Goal: Transaction & Acquisition: Complete application form

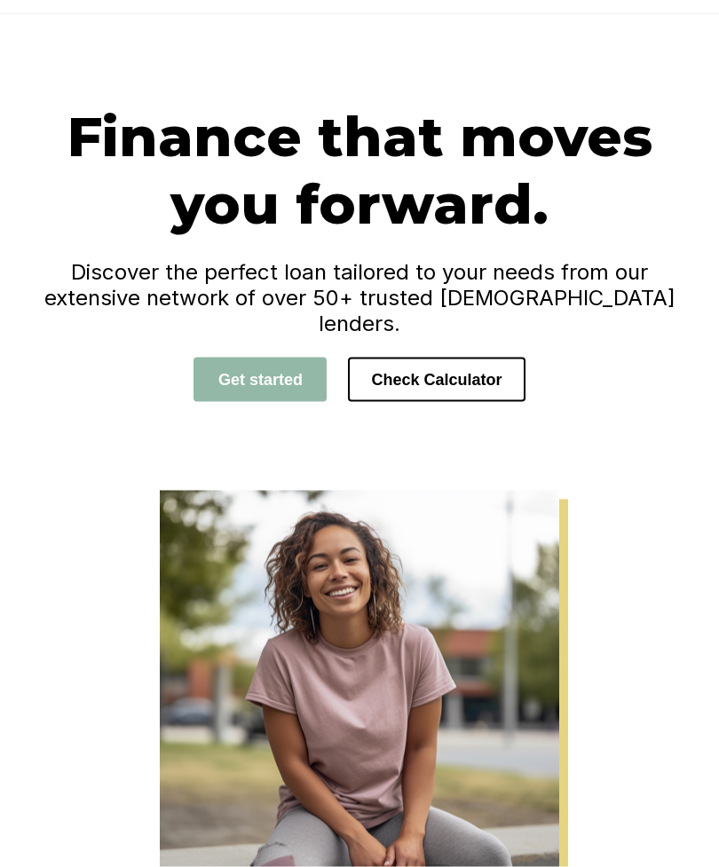
scroll to position [73, 0]
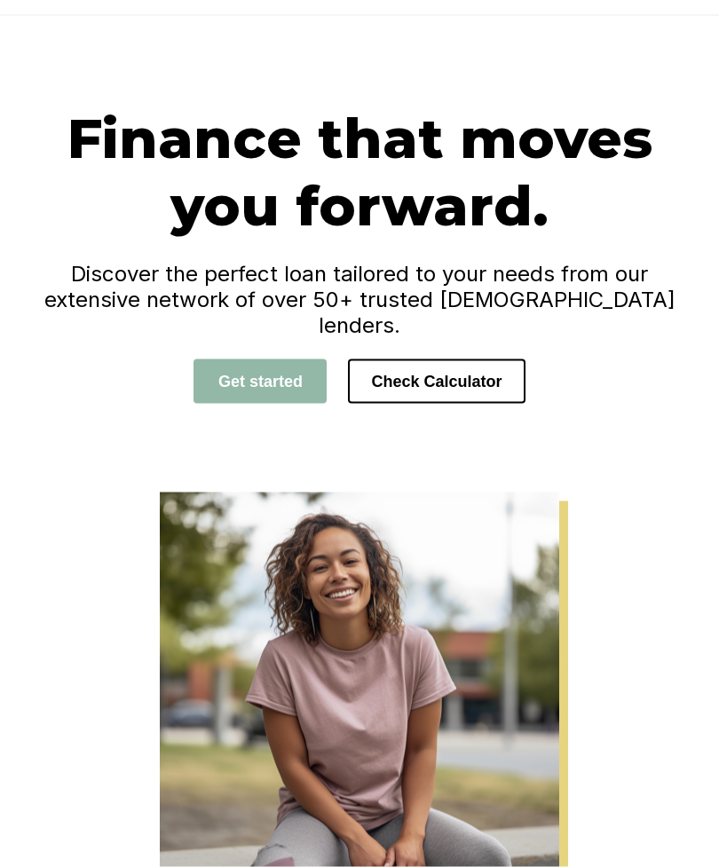
click at [523, 361] on button "Check Calculator" at bounding box center [436, 381] width 177 height 44
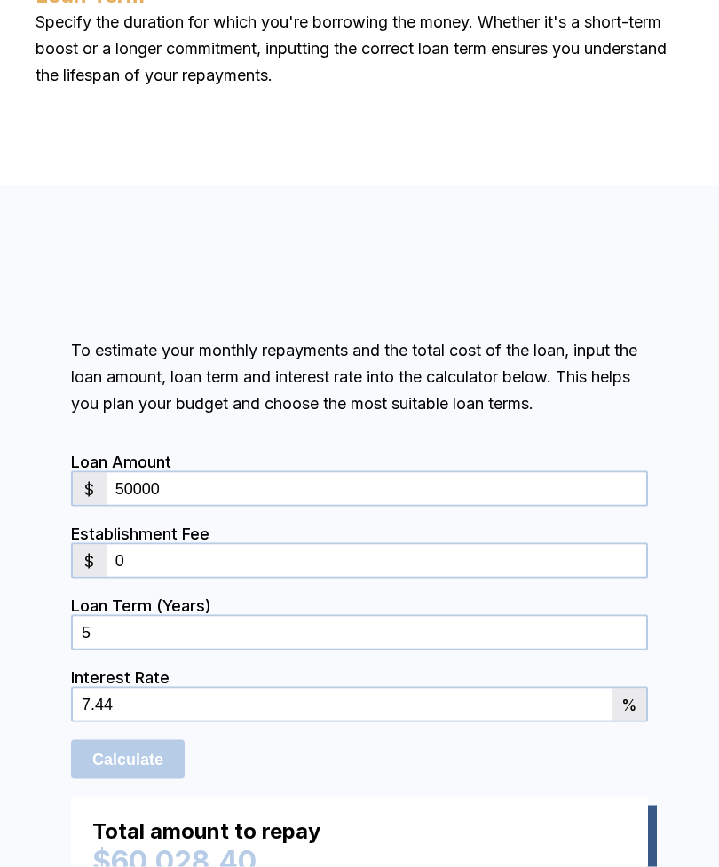
scroll to position [1429, 0]
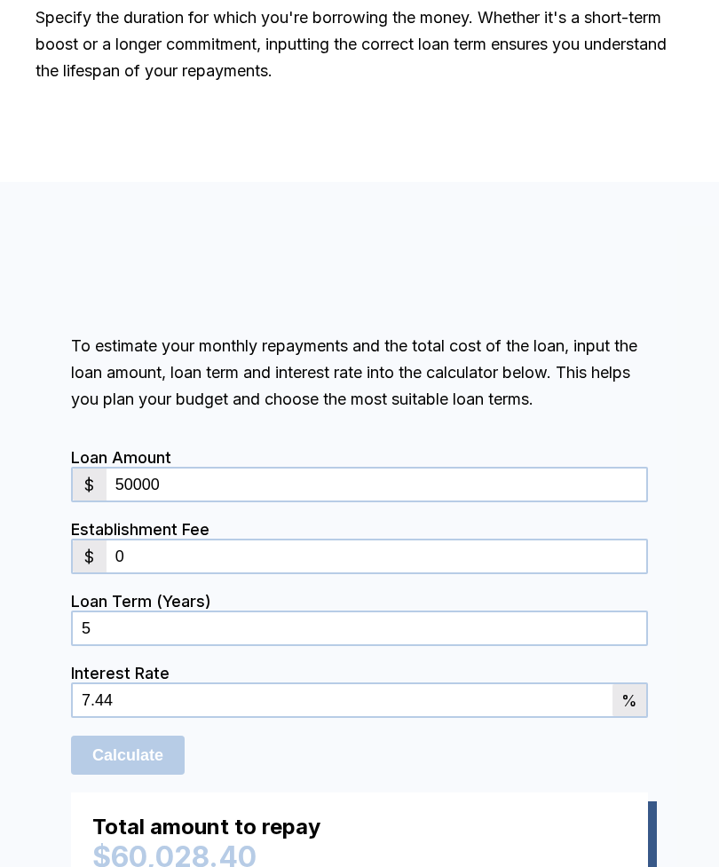
click at [468, 498] on input "50000" at bounding box center [375, 484] width 539 height 32
type input "5"
type input "1"
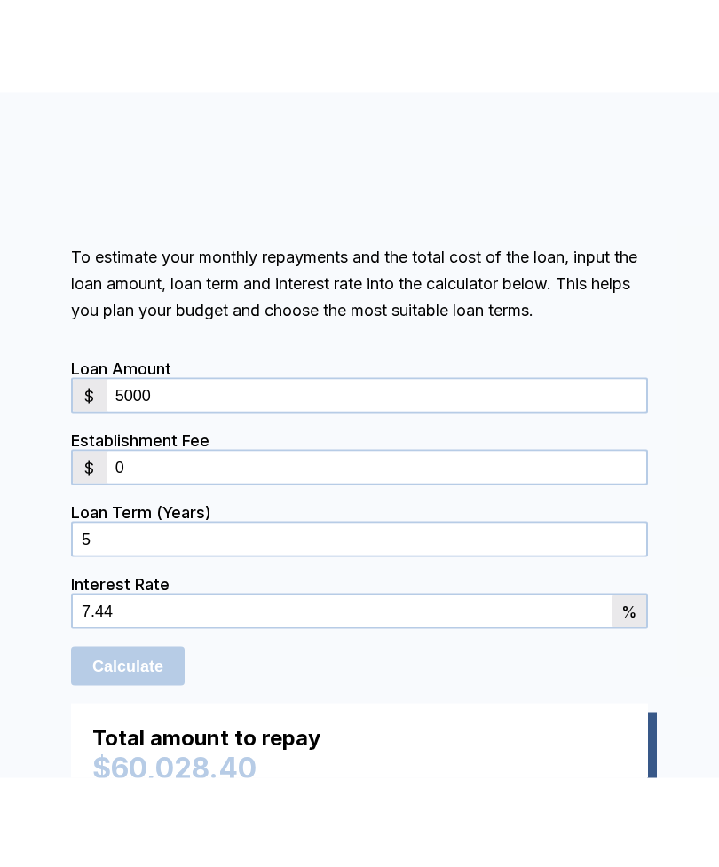
type input "5000"
click at [437, 540] on input "0" at bounding box center [375, 556] width 539 height 32
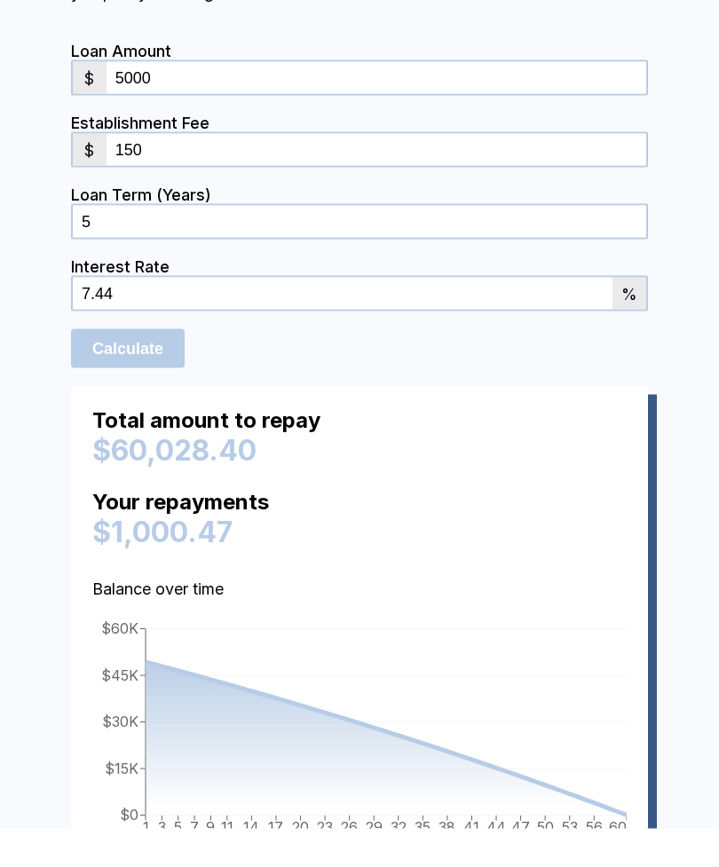
scroll to position [1799, 0]
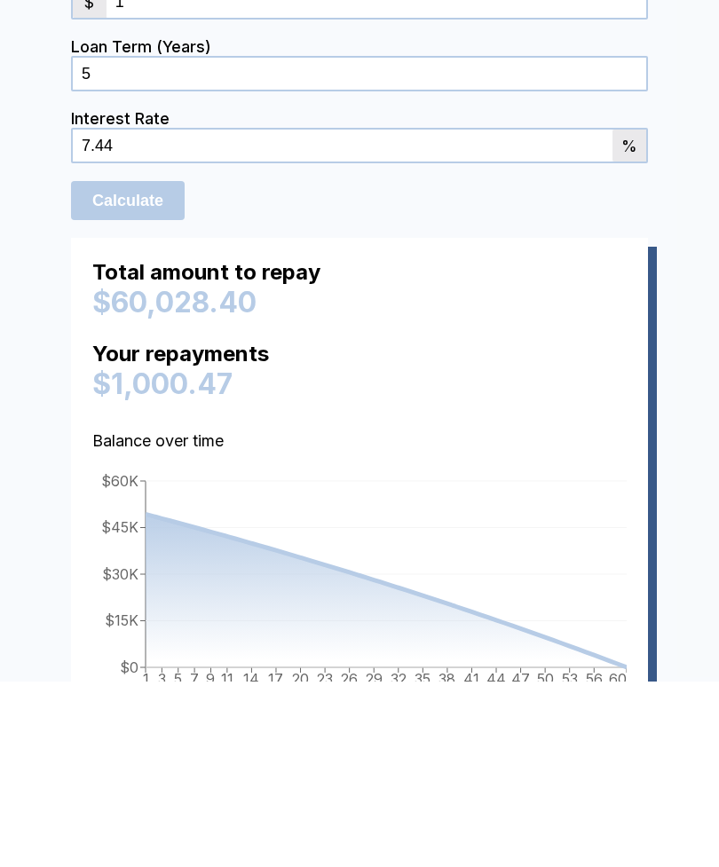
type input "1"
click at [539, 243] on input "5" at bounding box center [359, 259] width 573 height 32
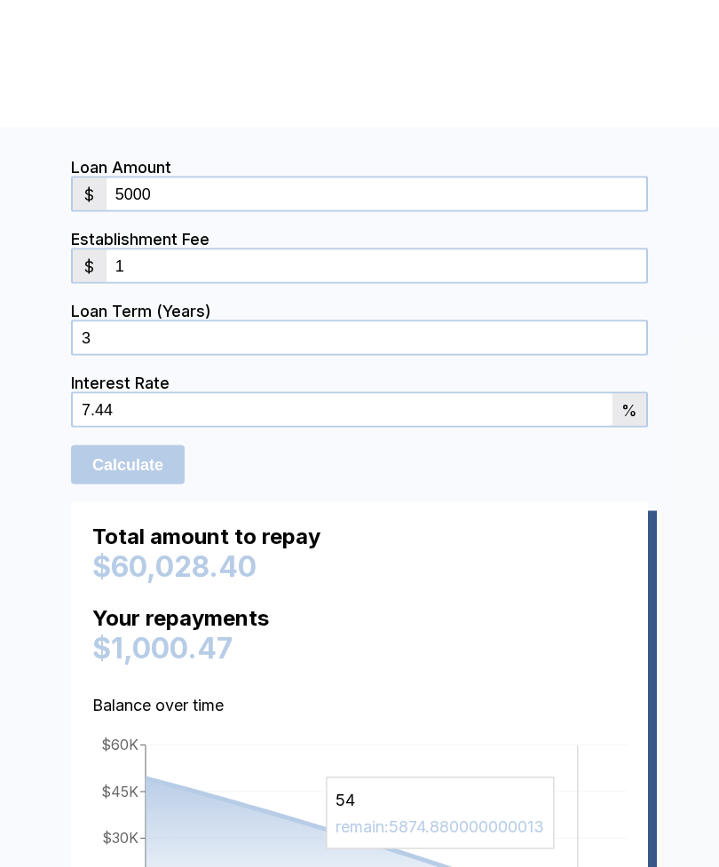
scroll to position [1854, 0]
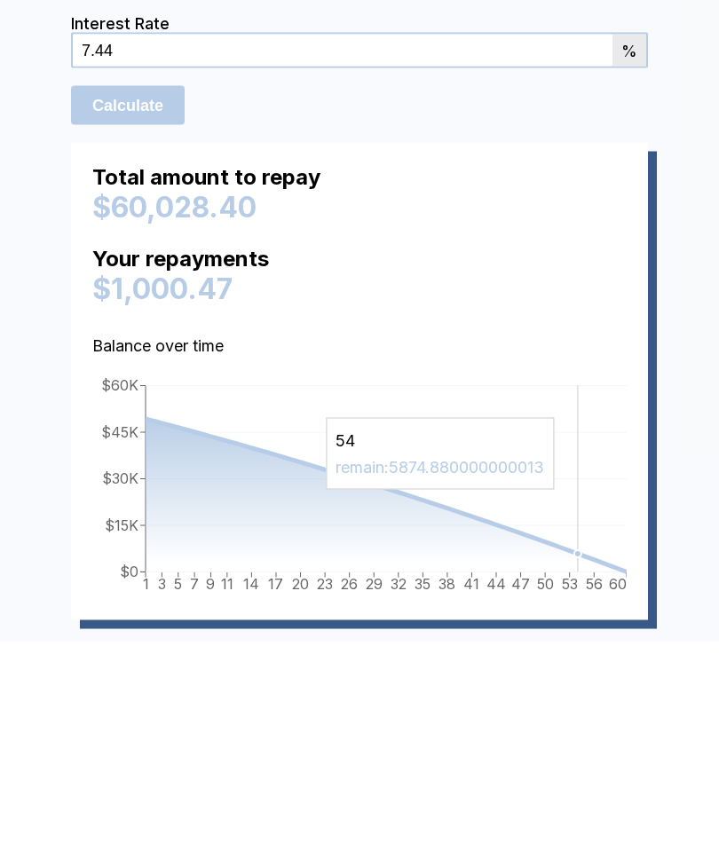
type input "3"
click at [174, 311] on input "Calculate" at bounding box center [128, 330] width 114 height 39
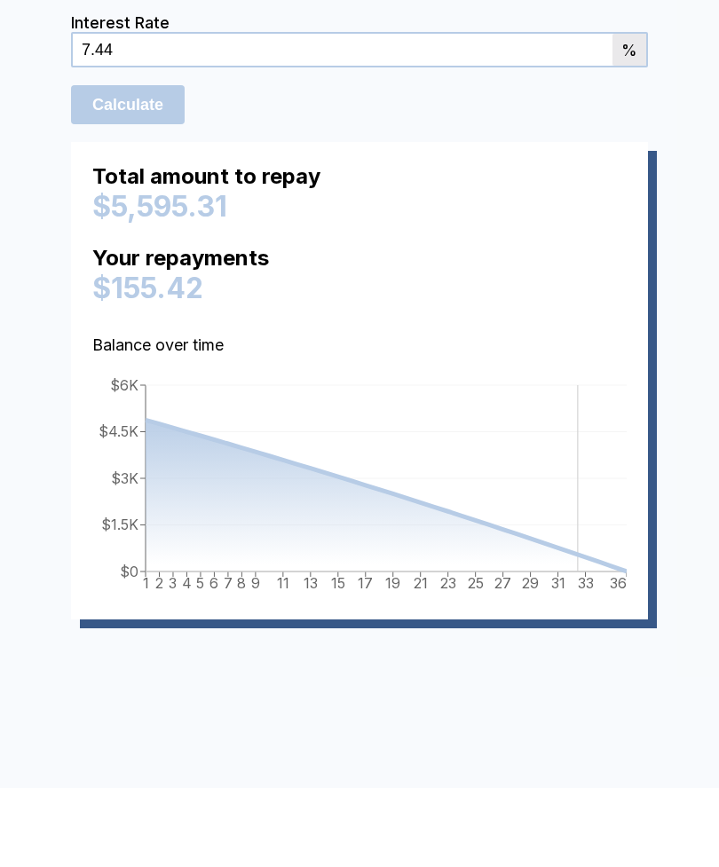
click at [93, 122] on input "Calculate" at bounding box center [128, 104] width 114 height 39
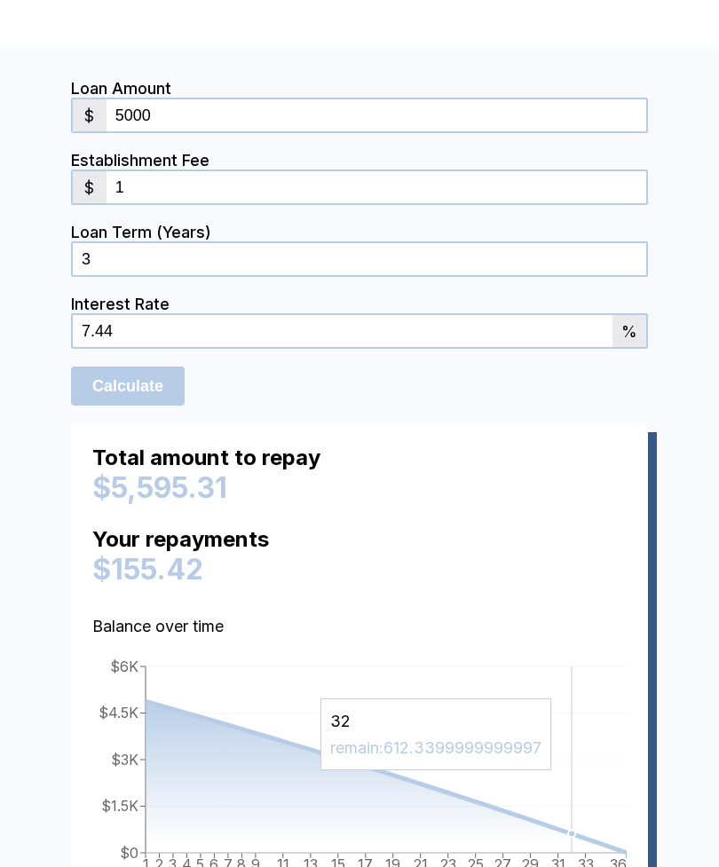
scroll to position [1797, 0]
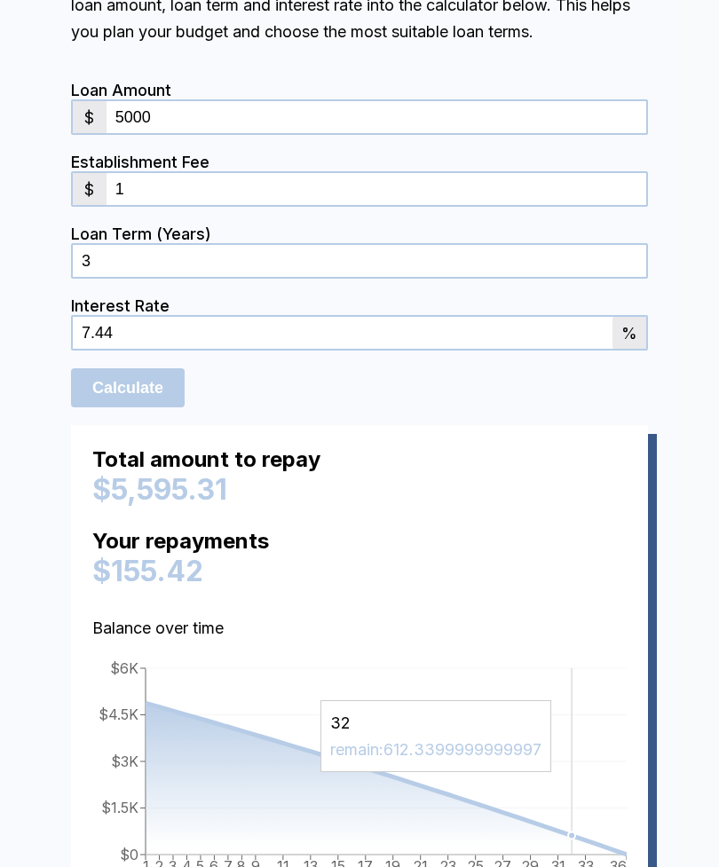
click at [123, 277] on input "3" at bounding box center [359, 261] width 573 height 32
type input "2"
click at [76, 402] on input "Calculate" at bounding box center [128, 387] width 114 height 39
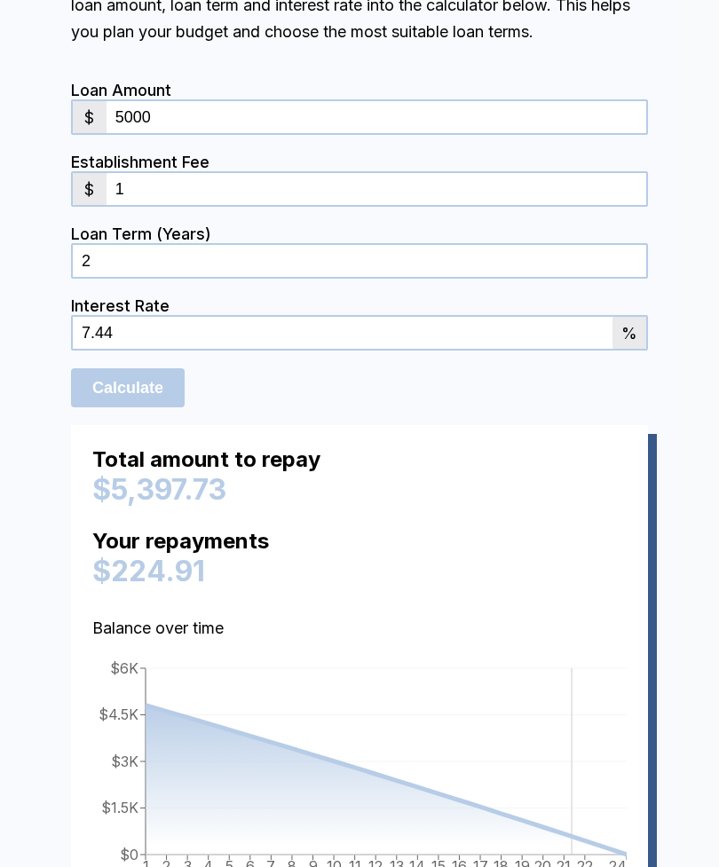
click at [107, 267] on input "2" at bounding box center [359, 261] width 573 height 32
type input "4"
click at [98, 398] on input "Calculate" at bounding box center [128, 387] width 114 height 39
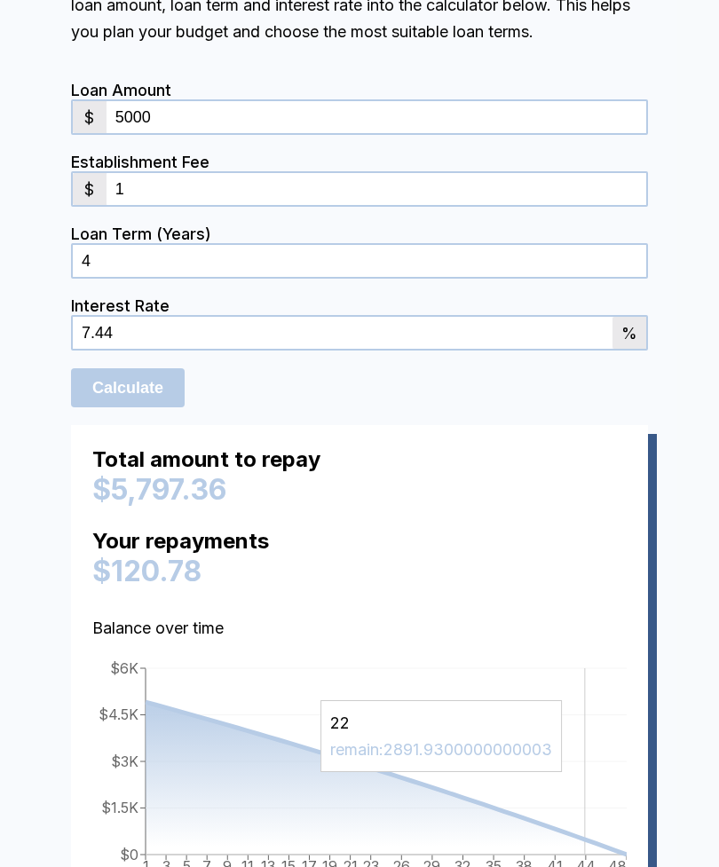
click at [115, 274] on input "4" at bounding box center [359, 261] width 573 height 32
type input "5"
click at [103, 400] on input "Calculate" at bounding box center [128, 387] width 114 height 39
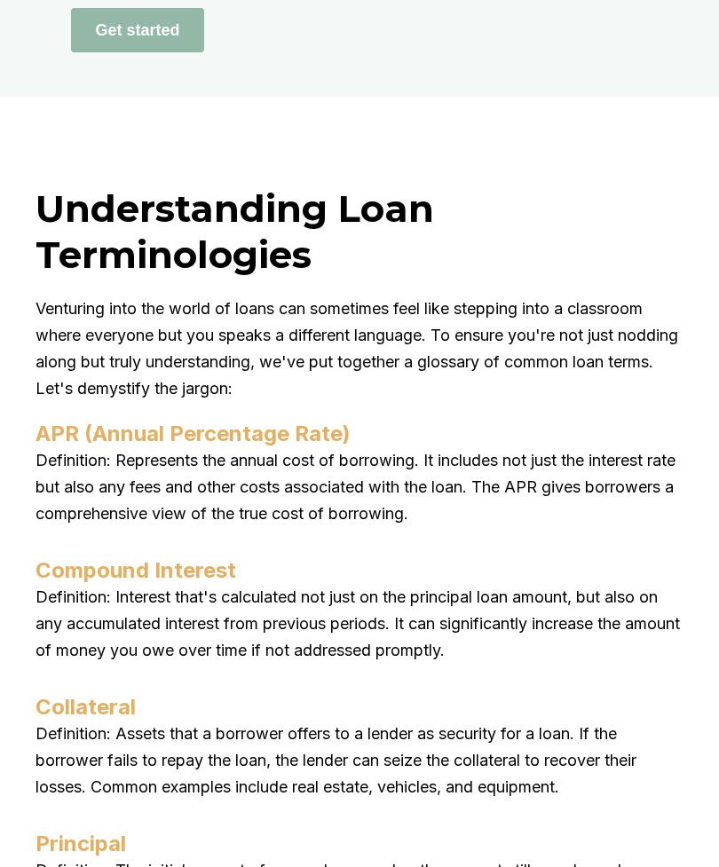
scroll to position [7982, 0]
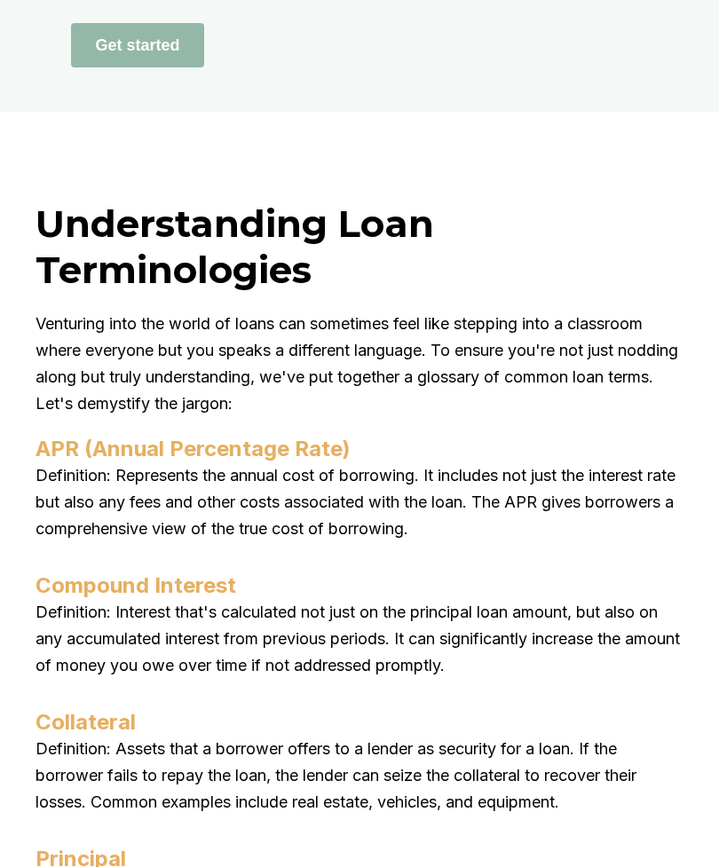
click at [178, 67] on button "Get started" at bounding box center [137, 45] width 133 height 44
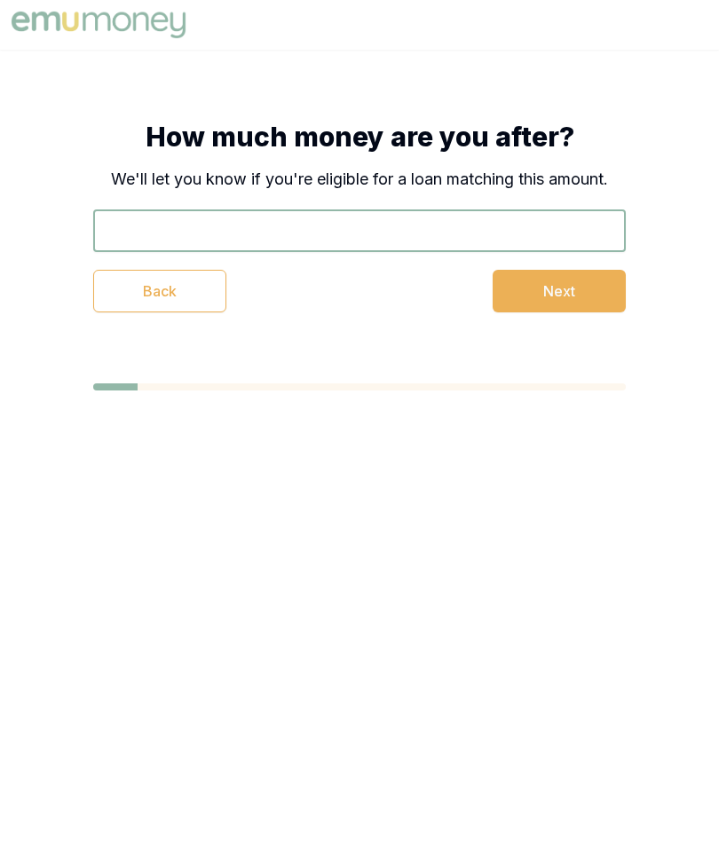
click at [465, 225] on input "text" at bounding box center [359, 230] width 532 height 43
type input "$5,000"
click at [583, 287] on button "Next" at bounding box center [558, 291] width 133 height 43
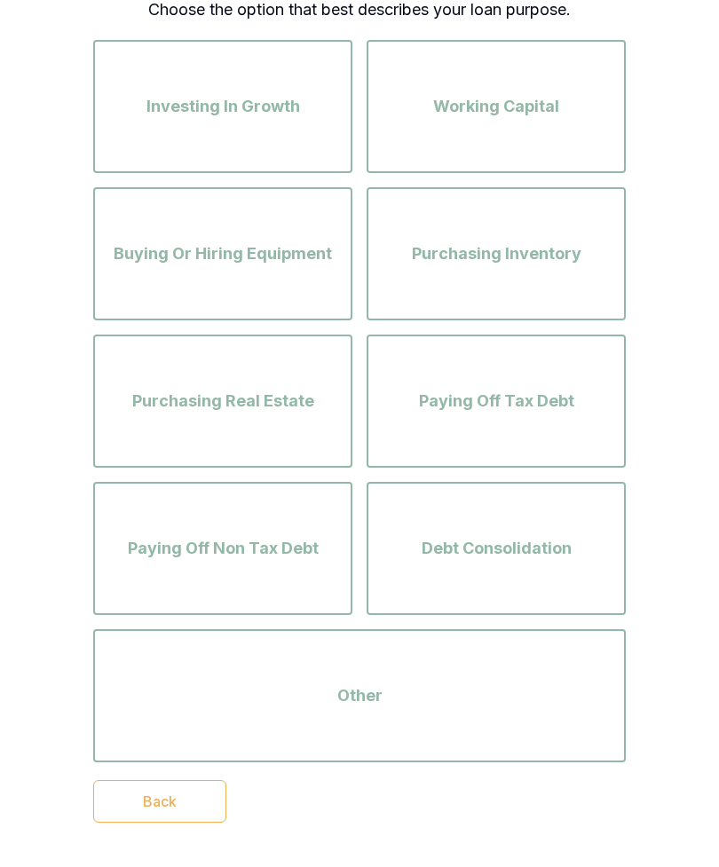
scroll to position [177, 0]
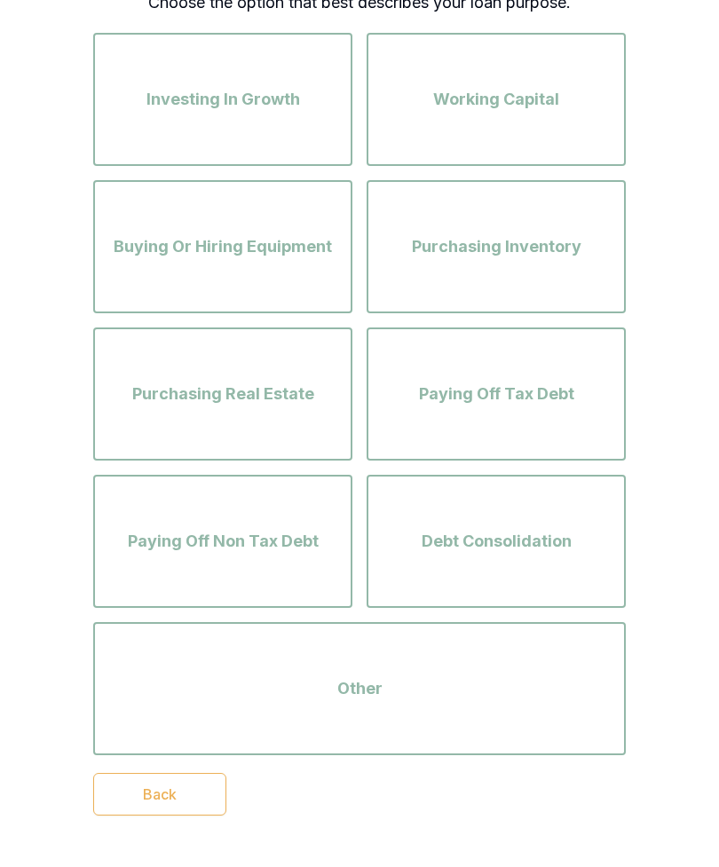
click at [563, 712] on div "Other" at bounding box center [359, 688] width 500 height 101
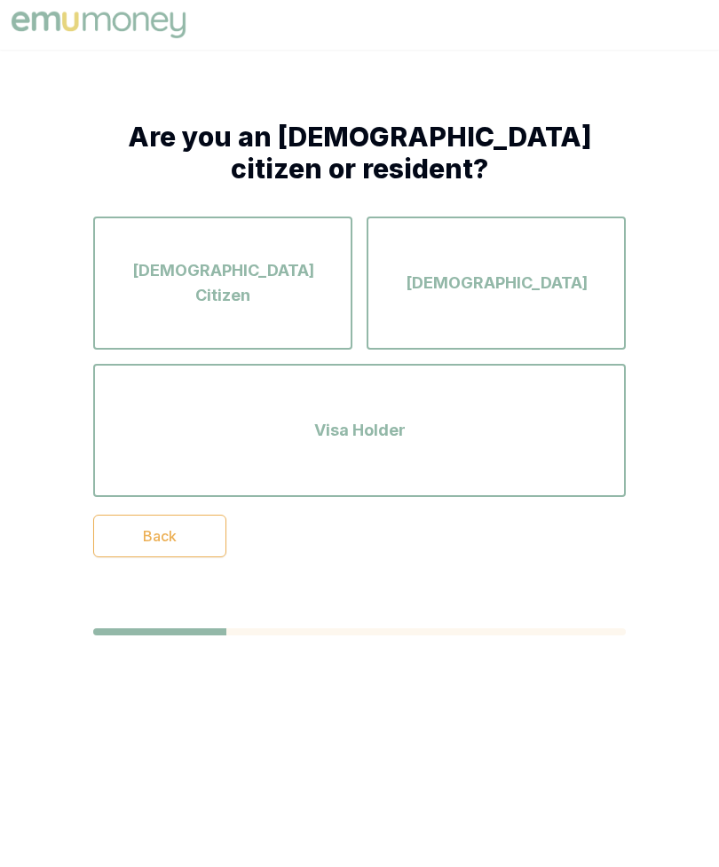
click at [256, 298] on div "Australian Citizen" at bounding box center [222, 282] width 227 height 101
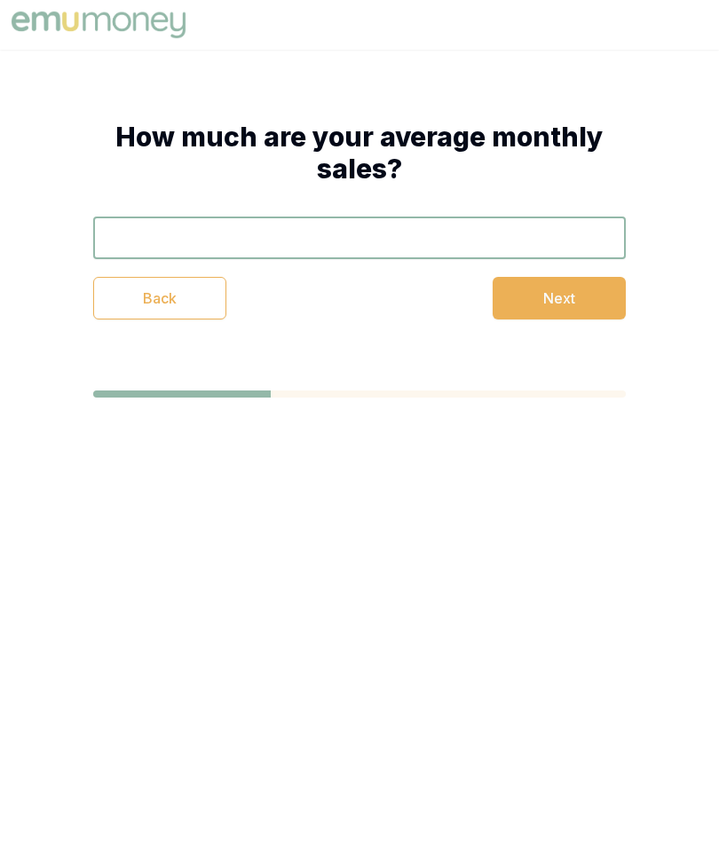
click at [495, 251] on input "text" at bounding box center [359, 237] width 532 height 43
type input "$6"
click at [579, 303] on button "Next" at bounding box center [558, 298] width 133 height 43
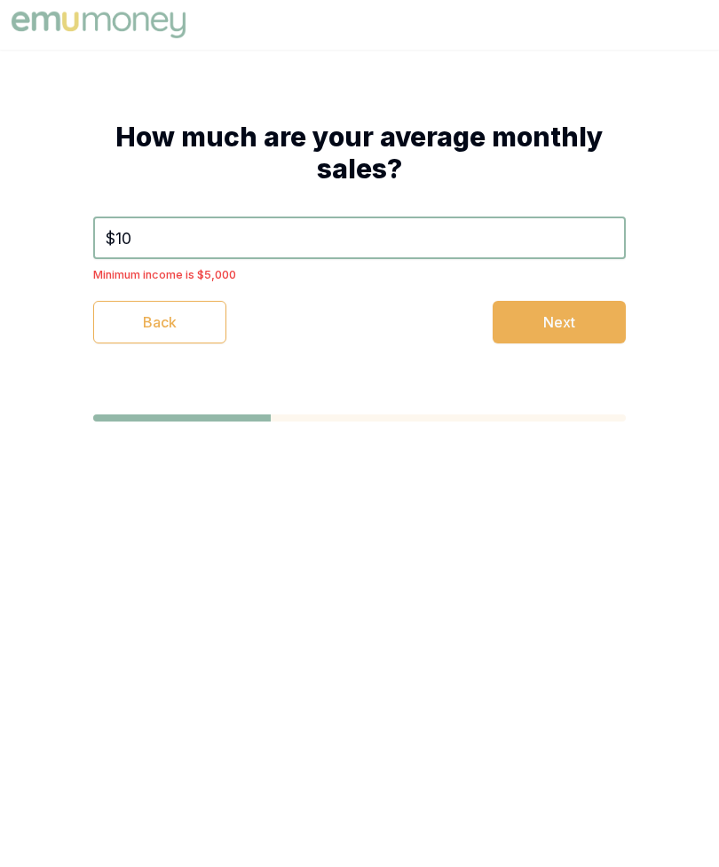
type input "$1"
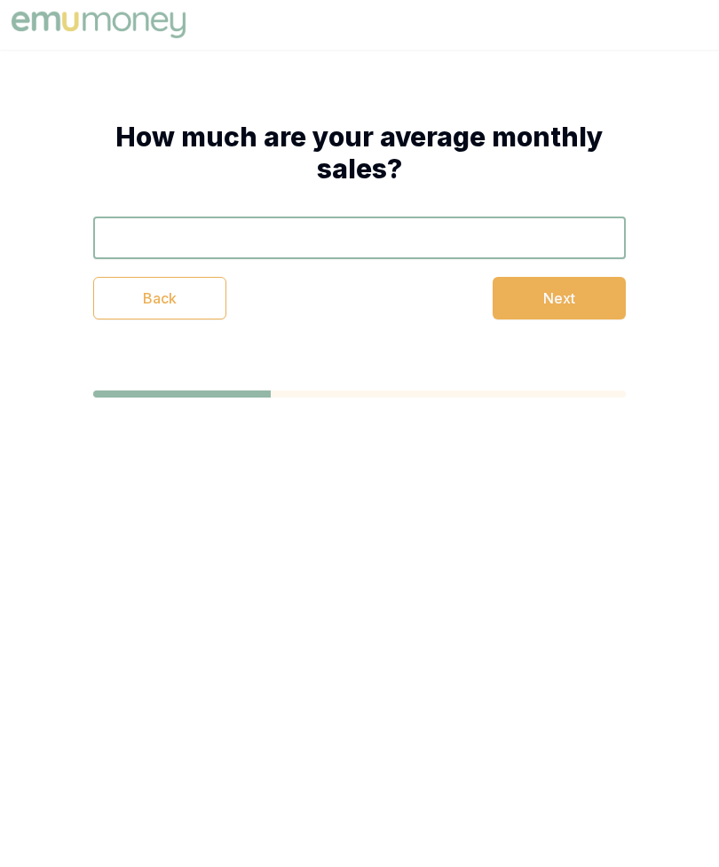
type input "$2"
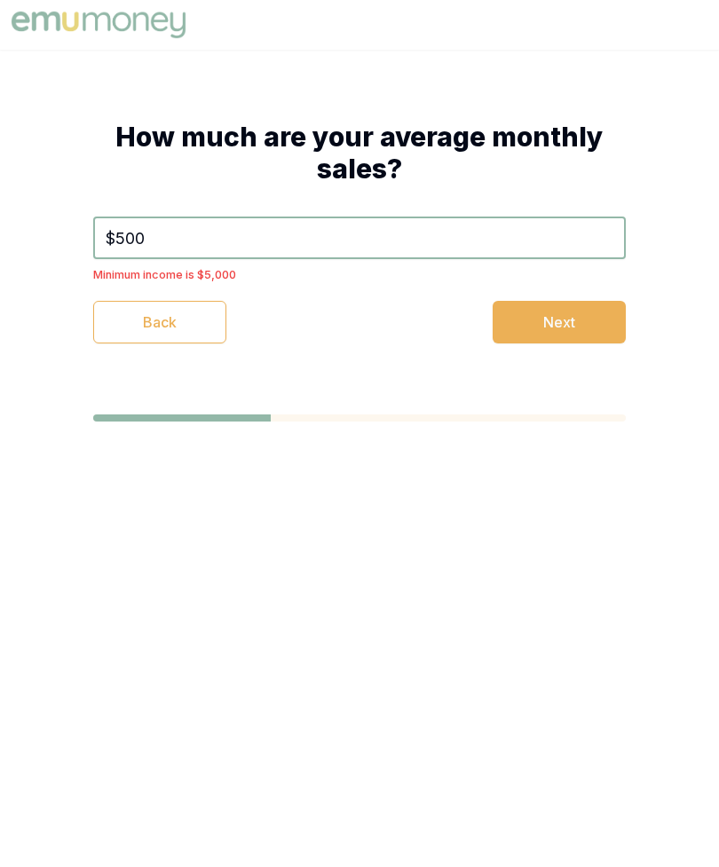
type input "$5,000"
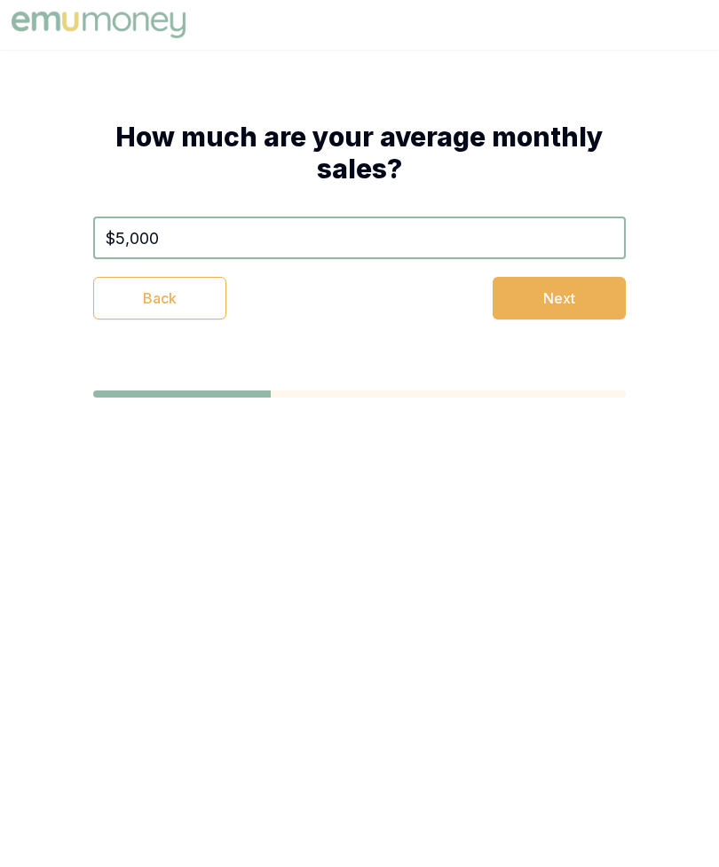
click at [567, 317] on button "Next" at bounding box center [558, 298] width 133 height 43
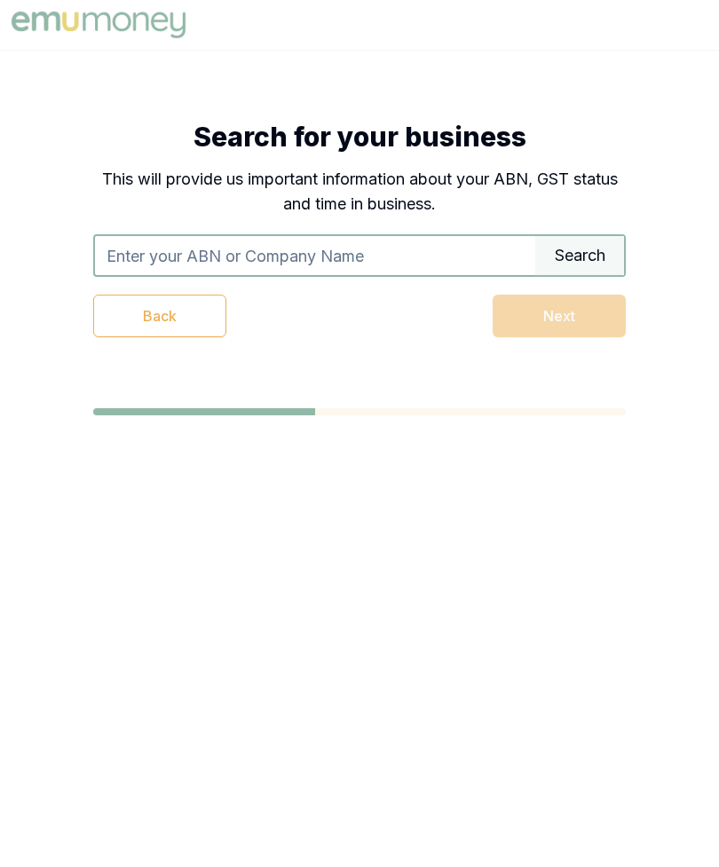
click at [379, 255] on input "text" at bounding box center [315, 255] width 440 height 39
click at [117, 270] on input "Do Quinn" at bounding box center [315, 255] width 440 height 39
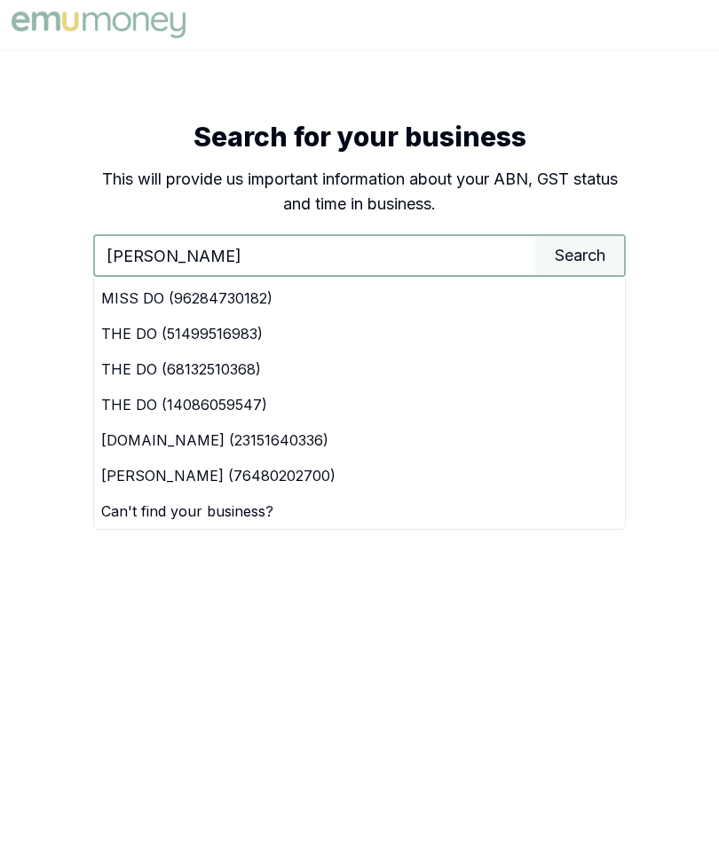
scroll to position [138, 0]
type input "D"
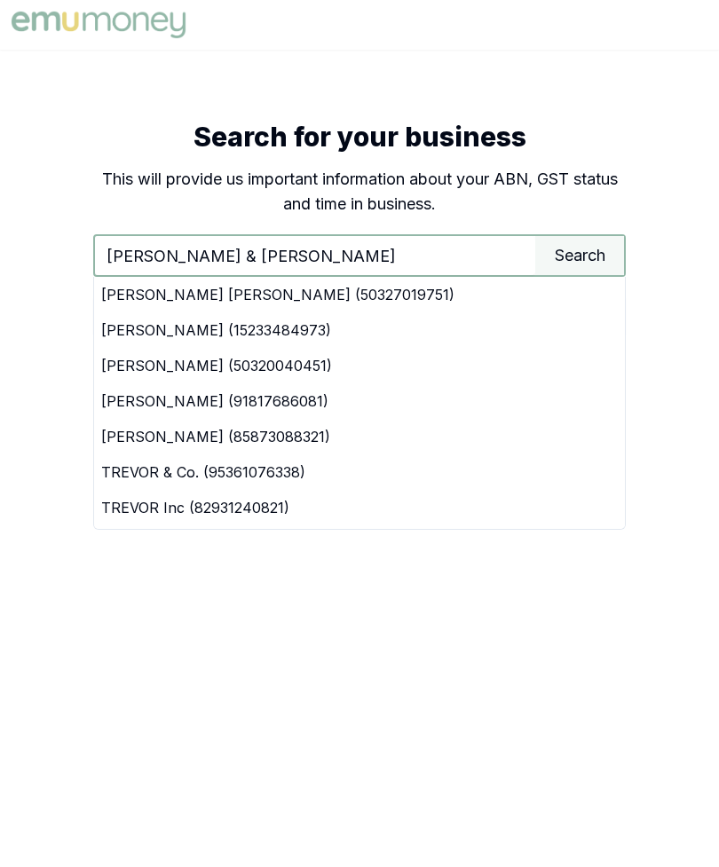
type input "Trevor Quinlan & Eric Quinlan"
click at [282, 307] on div "TREVOR JAMES QUINLAN (50327019751)" at bounding box center [359, 294] width 531 height 35
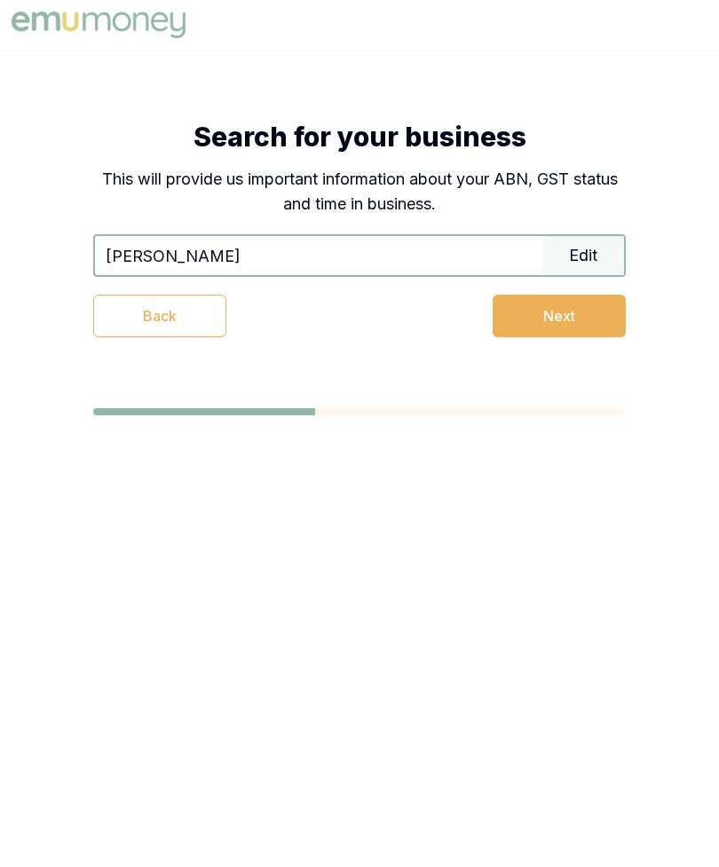
click at [606, 295] on button "Next" at bounding box center [558, 316] width 133 height 43
click at [593, 319] on button "Next" at bounding box center [558, 316] width 133 height 43
click at [566, 304] on button "Next" at bounding box center [558, 316] width 133 height 43
click at [560, 307] on button "Next" at bounding box center [558, 316] width 133 height 43
click at [540, 324] on button "Next" at bounding box center [558, 316] width 133 height 43
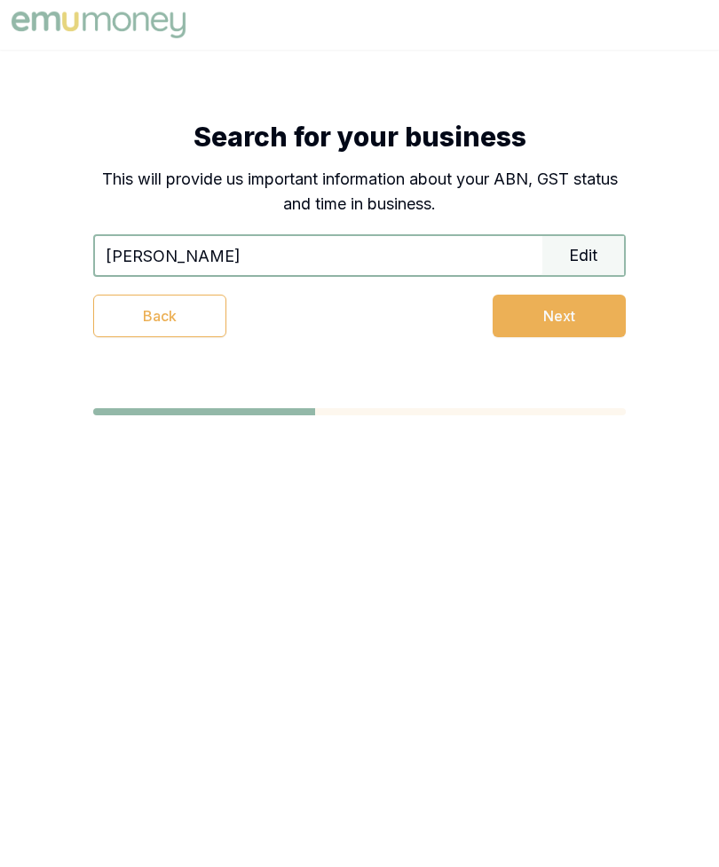
click at [553, 319] on button "Next" at bounding box center [558, 316] width 133 height 43
click at [548, 312] on button "Next" at bounding box center [558, 316] width 133 height 43
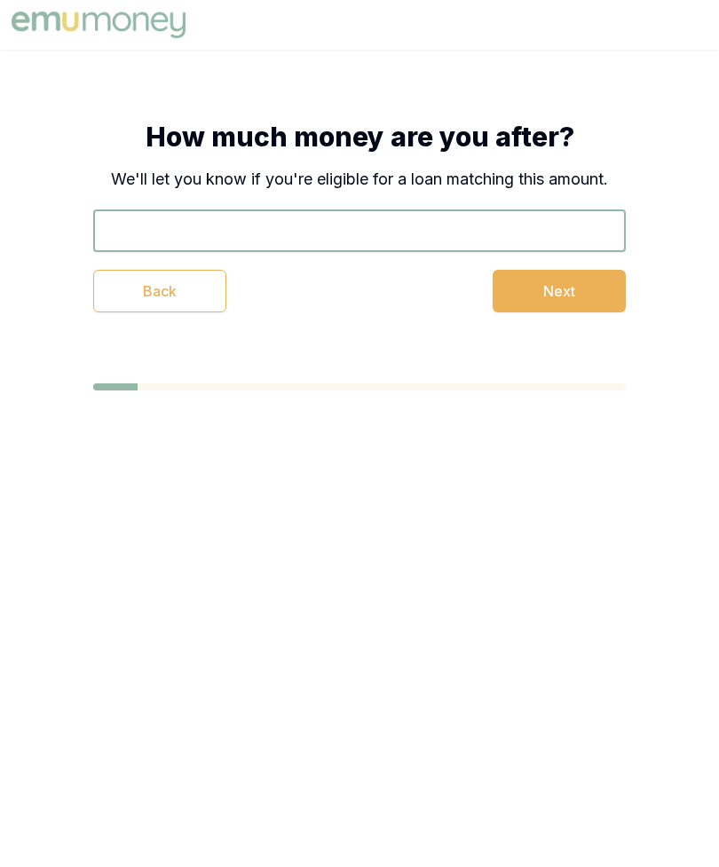
click at [541, 240] on input "text" at bounding box center [359, 230] width 532 height 43
click at [560, 287] on button "Next" at bounding box center [558, 291] width 133 height 43
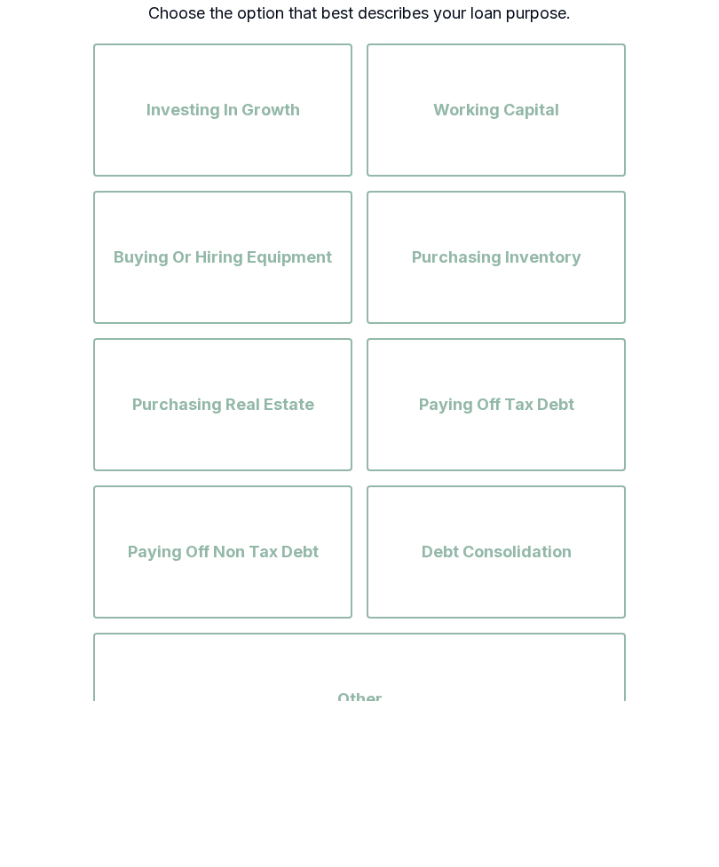
scroll to position [217, 0]
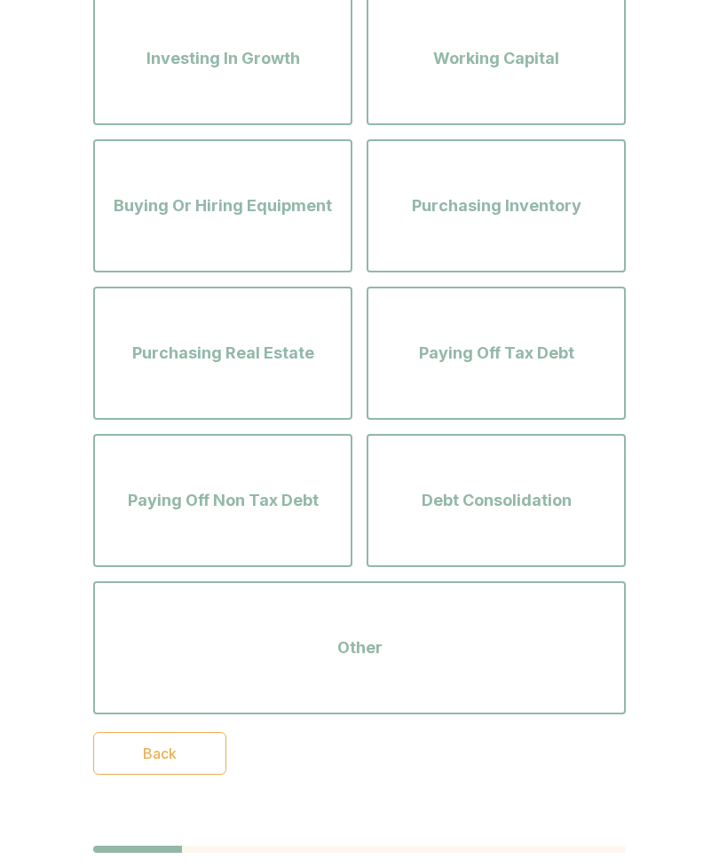
click at [295, 508] on span "Paying Off Non Tax Debt" at bounding box center [223, 500] width 191 height 25
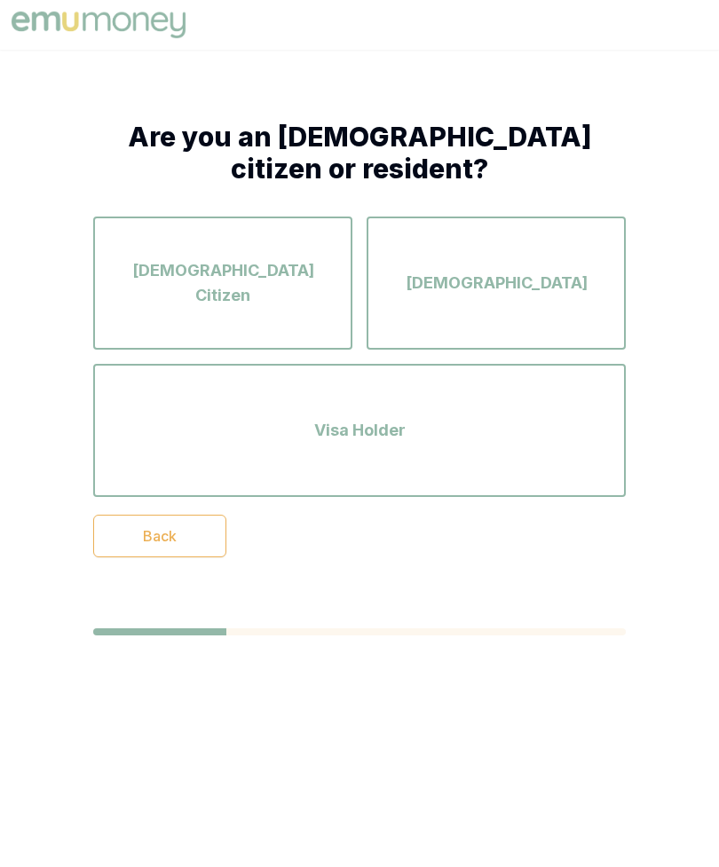
click at [193, 266] on div "Australian Citizen" at bounding box center [222, 282] width 227 height 101
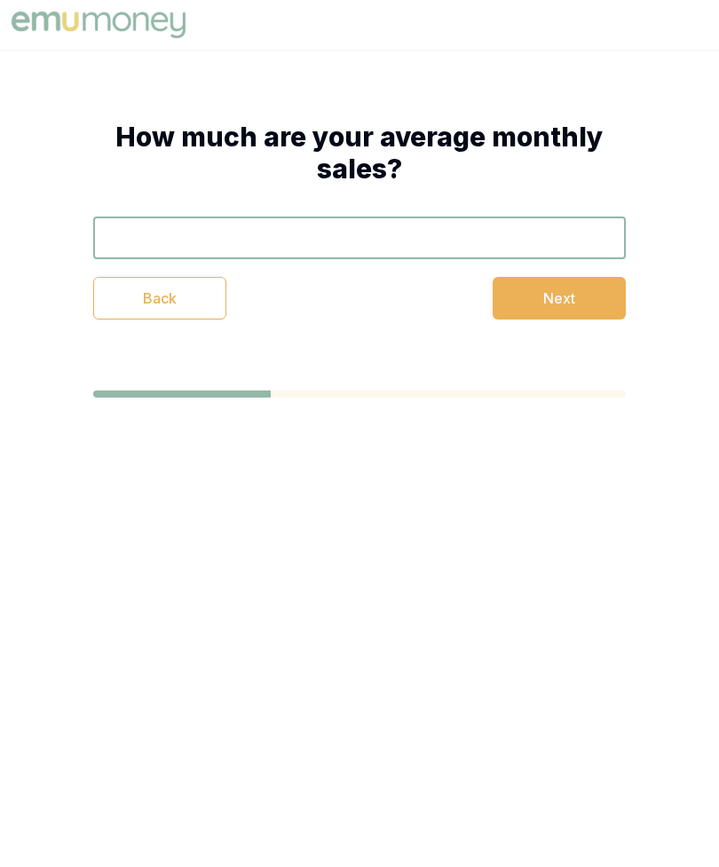
click at [580, 295] on button "Next" at bounding box center [558, 298] width 133 height 43
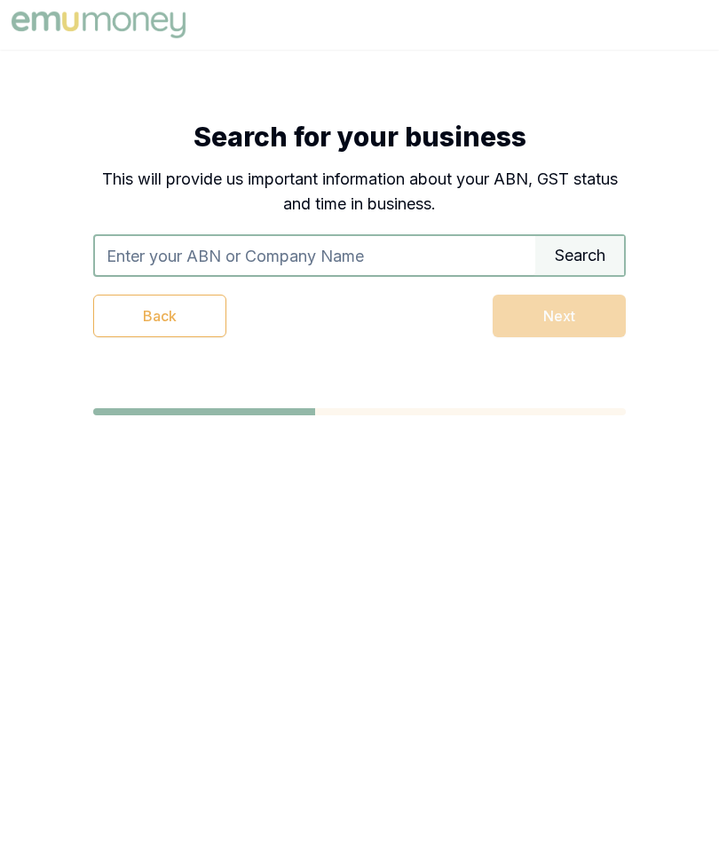
click at [565, 317] on div "Back Next" at bounding box center [359, 316] width 532 height 43
click at [413, 261] on input "text" at bounding box center [315, 255] width 440 height 39
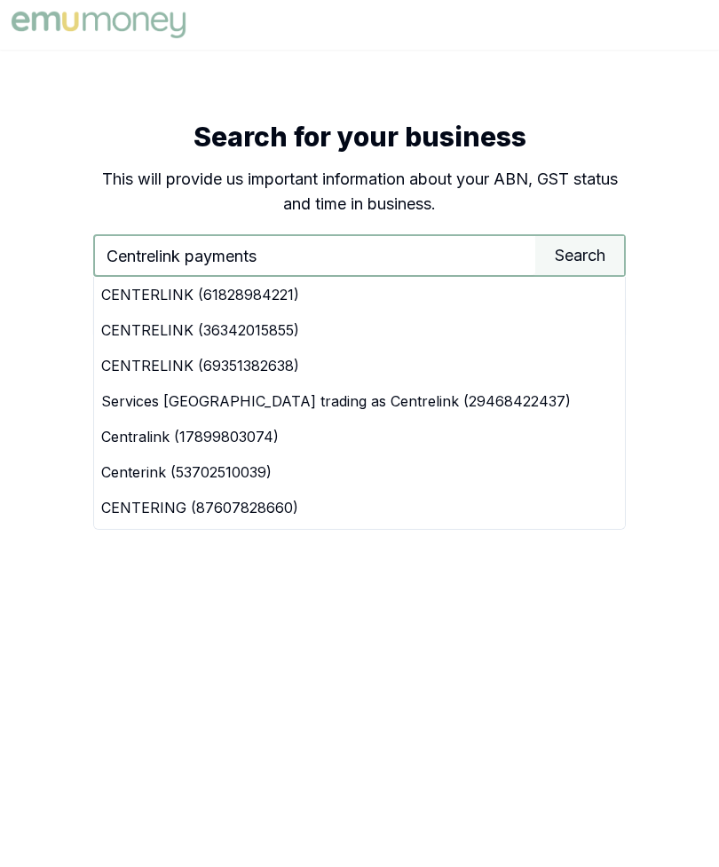
type input "Centrelink payments"
click at [138, 301] on div "CENTERLINK (61828984221)" at bounding box center [359, 294] width 531 height 35
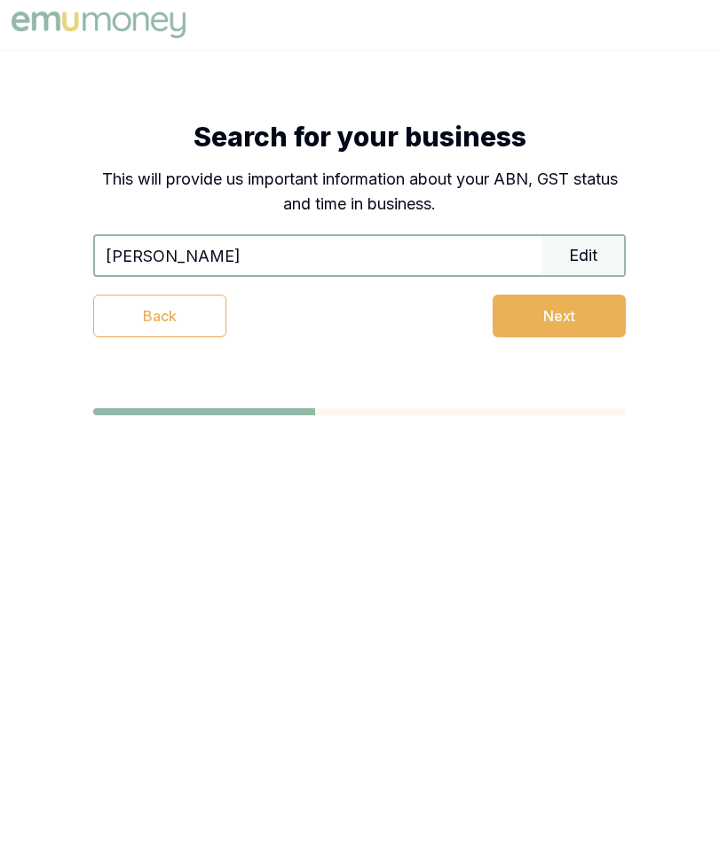
click at [428, 247] on input "MAJZOUB, GHADA" at bounding box center [318, 255] width 447 height 39
click at [473, 236] on input "MAJZOUB, GHADA" at bounding box center [318, 255] width 447 height 39
click at [469, 232] on div "Search for your business This will provide us important information about your …" at bounding box center [359, 229] width 532 height 216
click at [439, 249] on input "MAJZOUB, GHADA" at bounding box center [318, 255] width 447 height 39
click at [439, 248] on input "MAJZOUB, GHADA" at bounding box center [318, 255] width 447 height 39
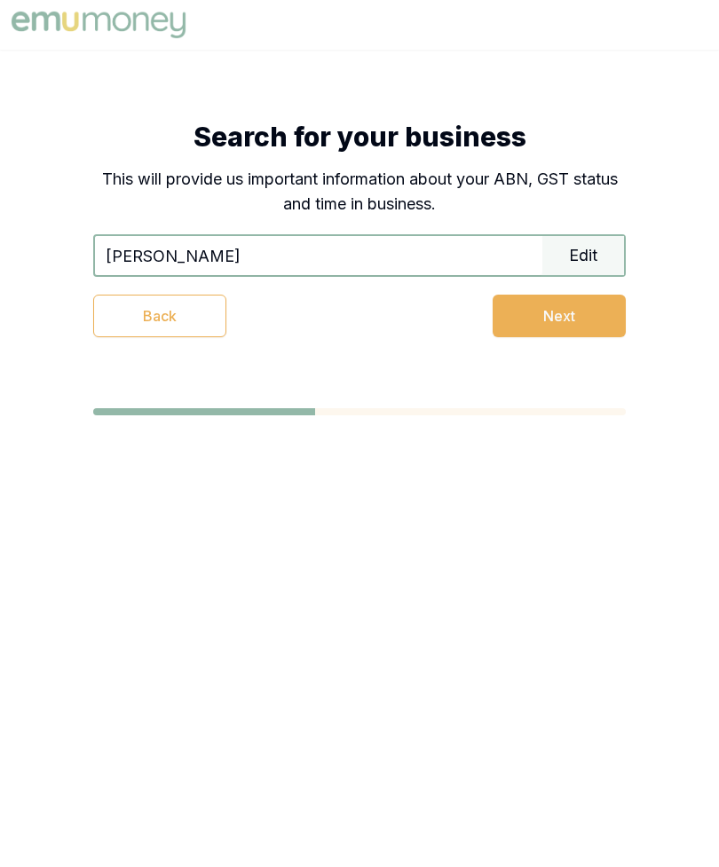
click at [431, 262] on input "MAJZOUB, GHADA" at bounding box center [318, 255] width 447 height 39
click at [583, 330] on button "Next" at bounding box center [558, 316] width 133 height 43
click at [591, 324] on button "Next" at bounding box center [558, 316] width 133 height 43
click at [599, 257] on div "Edit" at bounding box center [583, 255] width 82 height 39
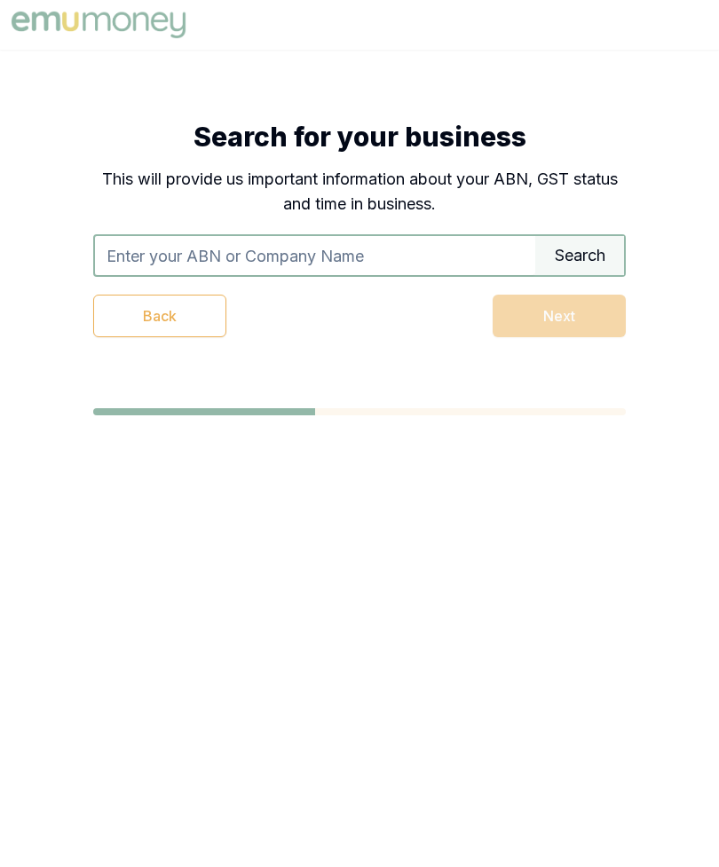
click at [577, 262] on div "Search" at bounding box center [579, 255] width 89 height 39
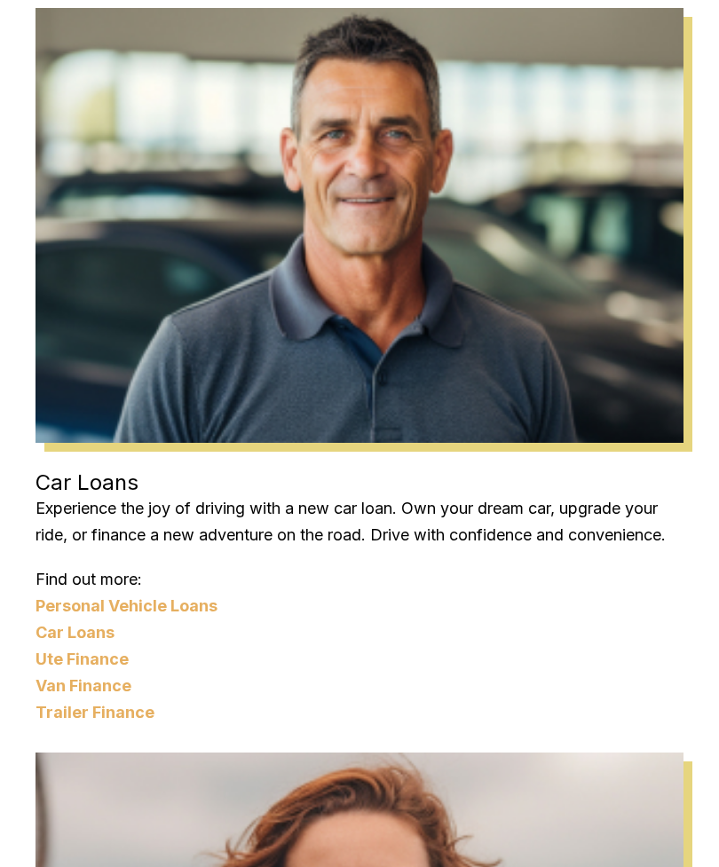
scroll to position [2821, 0]
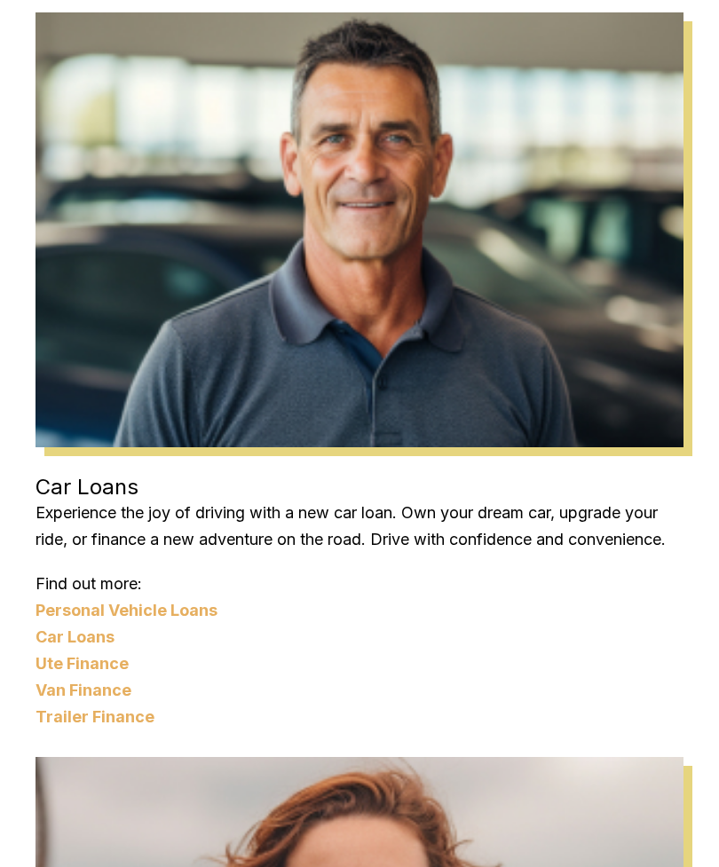
click at [615, 343] on img at bounding box center [359, 230] width 648 height 436
click at [98, 627] on link "Car Loans" at bounding box center [359, 637] width 648 height 27
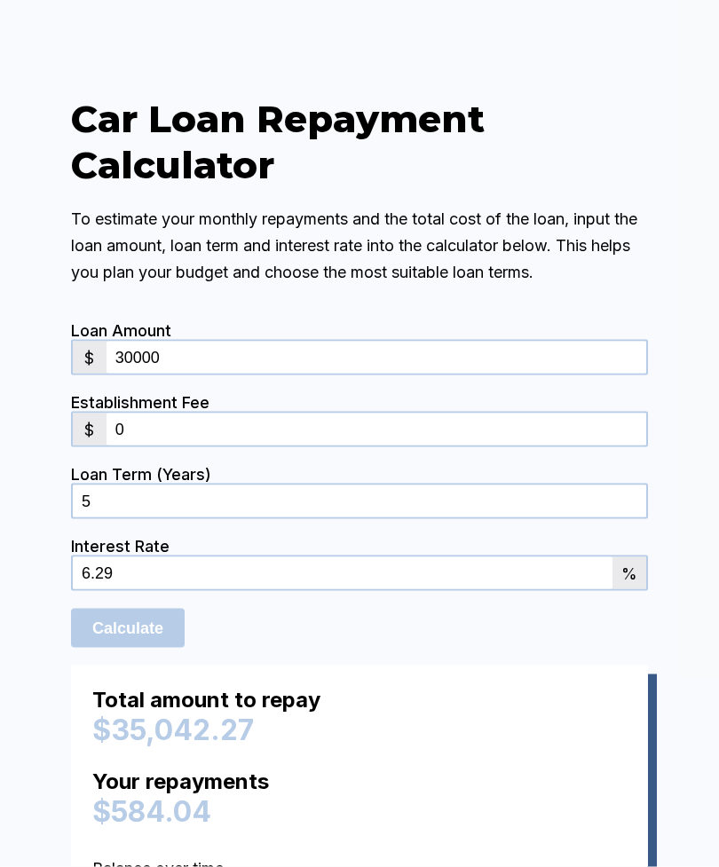
scroll to position [5119, 0]
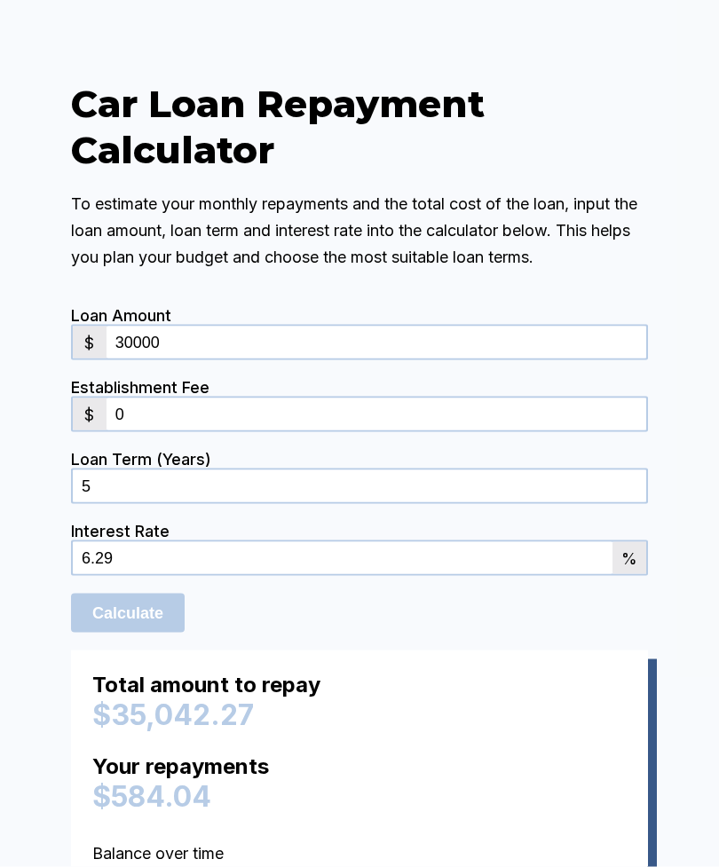
click at [558, 358] on input "30000" at bounding box center [375, 343] width 539 height 32
type input "3"
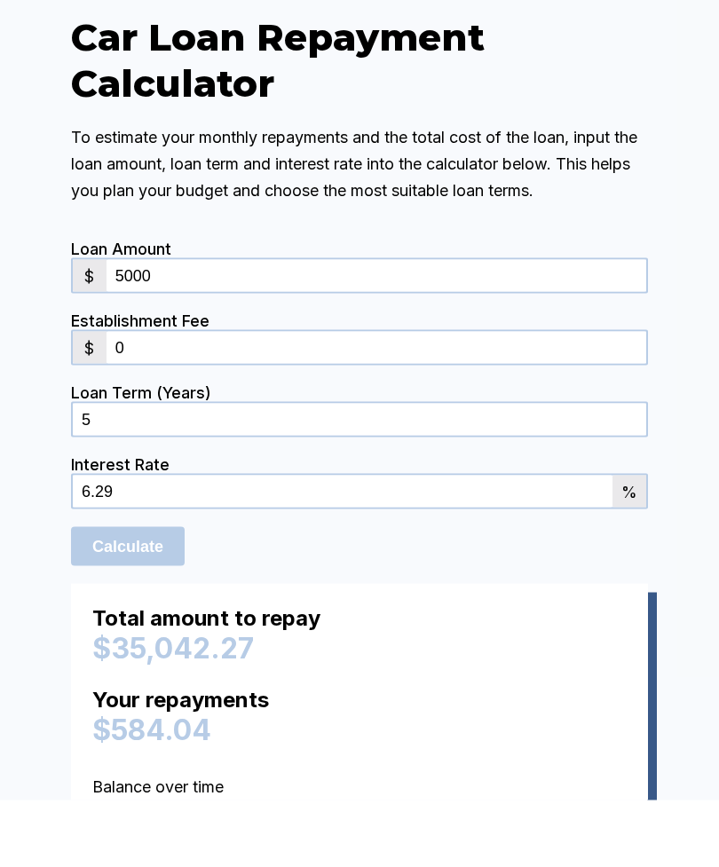
type input "5000"
click at [563, 397] on div "Establishment Fee" at bounding box center [359, 387] width 577 height 19
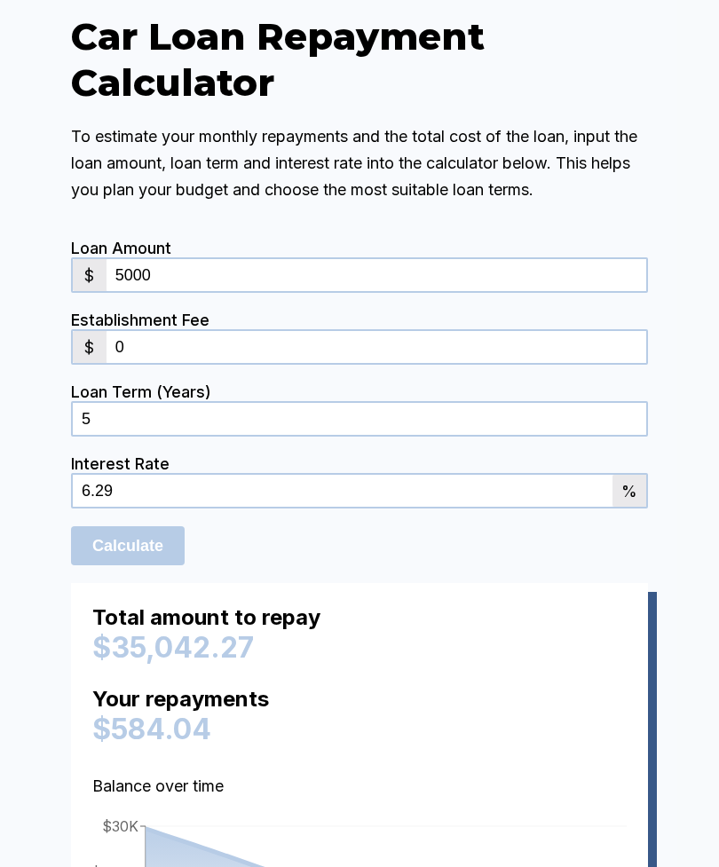
click at [579, 363] on input "0" at bounding box center [375, 347] width 539 height 32
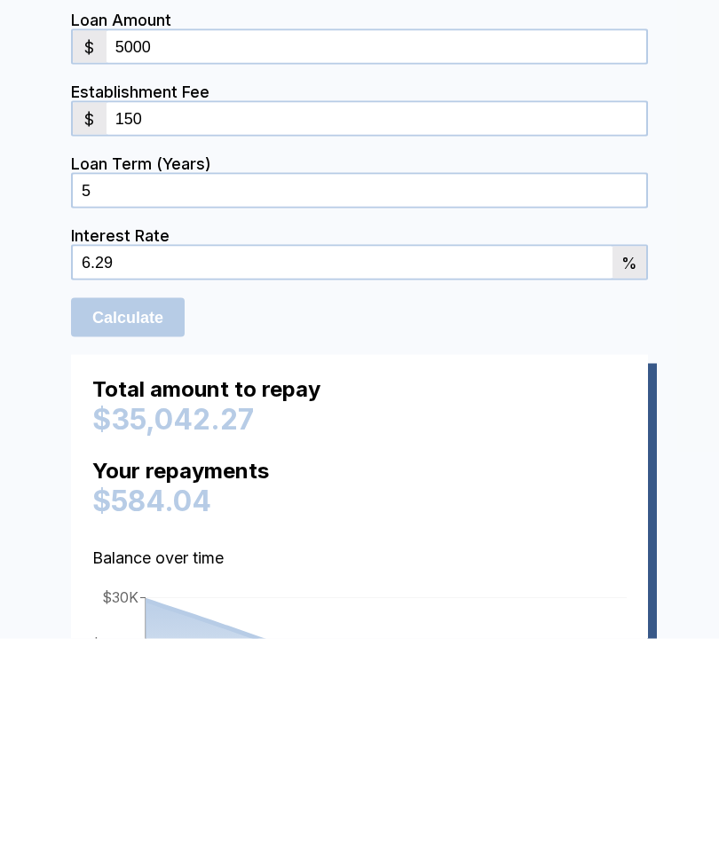
type input "150"
click at [129, 526] on input "Calculate" at bounding box center [128, 545] width 114 height 39
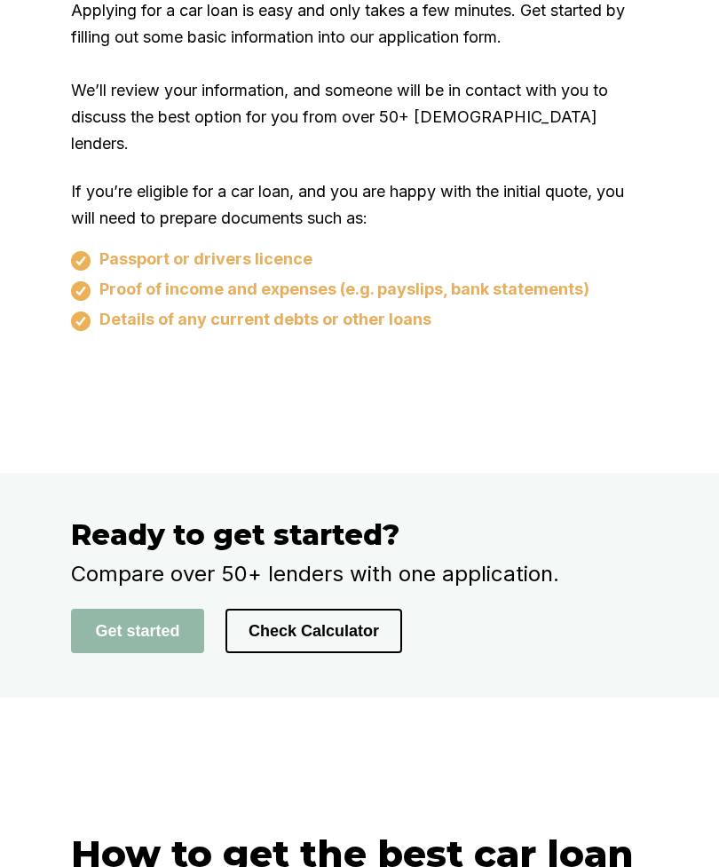
scroll to position [7318, 0]
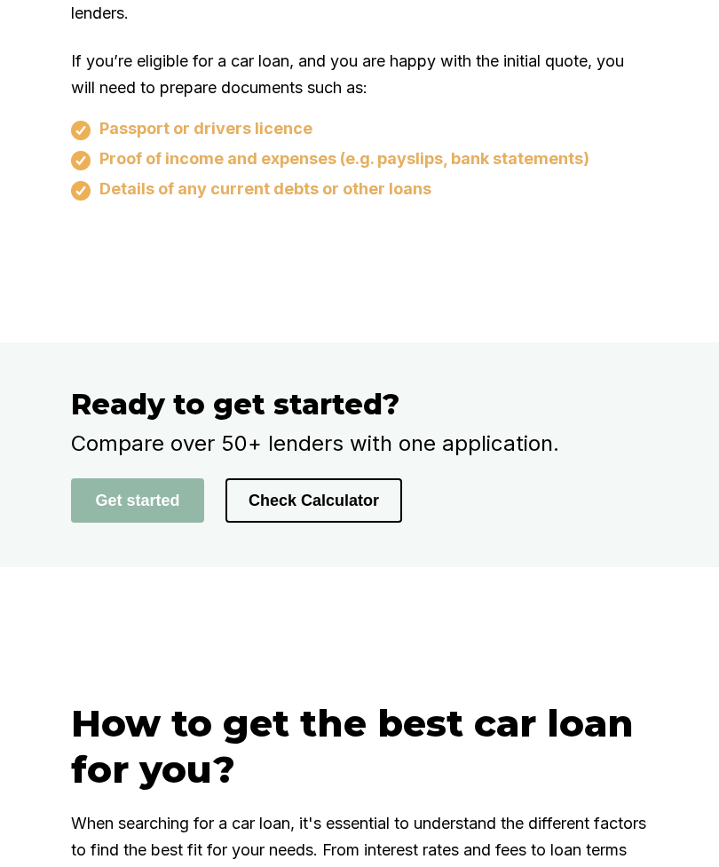
click at [152, 523] on button "Get started" at bounding box center [137, 500] width 133 height 44
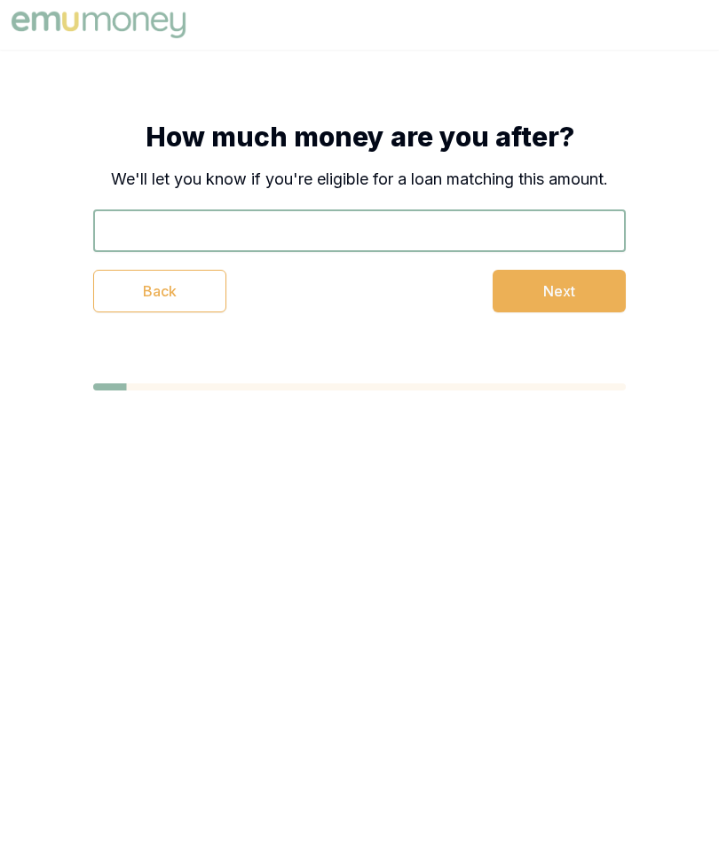
click at [509, 227] on input "text" at bounding box center [359, 230] width 532 height 43
type input "$5,000"
click at [563, 279] on button "Next" at bounding box center [558, 291] width 133 height 43
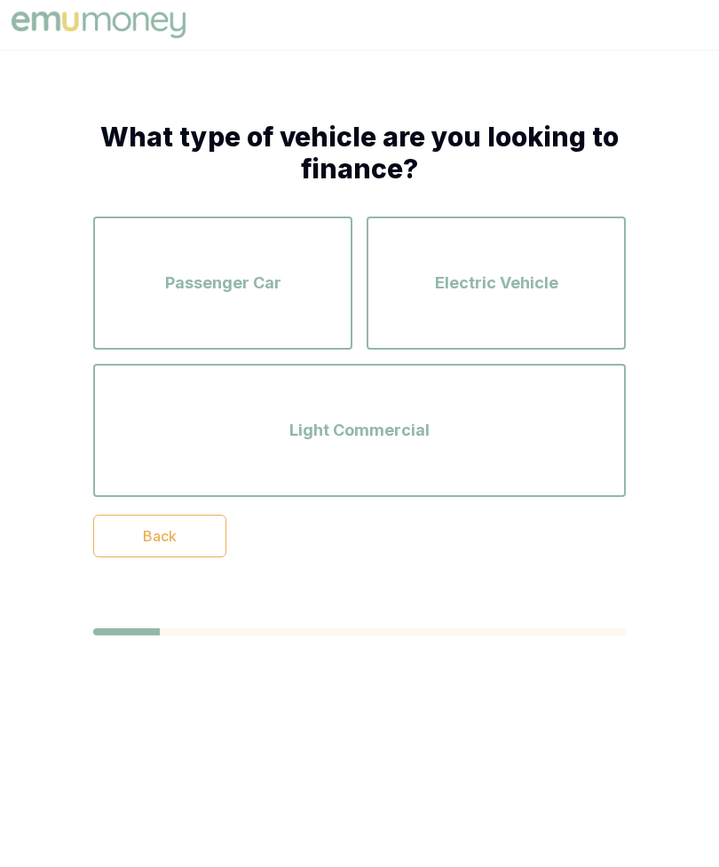
click at [328, 305] on div "Passenger Car" at bounding box center [222, 282] width 227 height 101
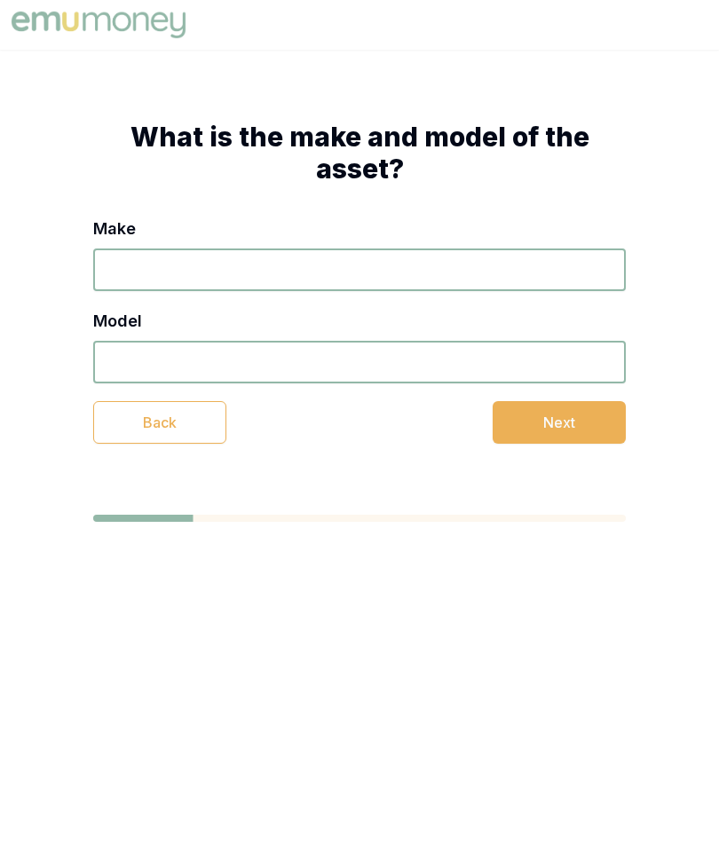
click at [472, 260] on input "Make" at bounding box center [359, 269] width 532 height 43
type input "Toyota [PERSON_NAME]"
click at [390, 348] on input "Model" at bounding box center [359, 362] width 532 height 43
type input "08"
click at [577, 422] on button "Next" at bounding box center [558, 422] width 133 height 43
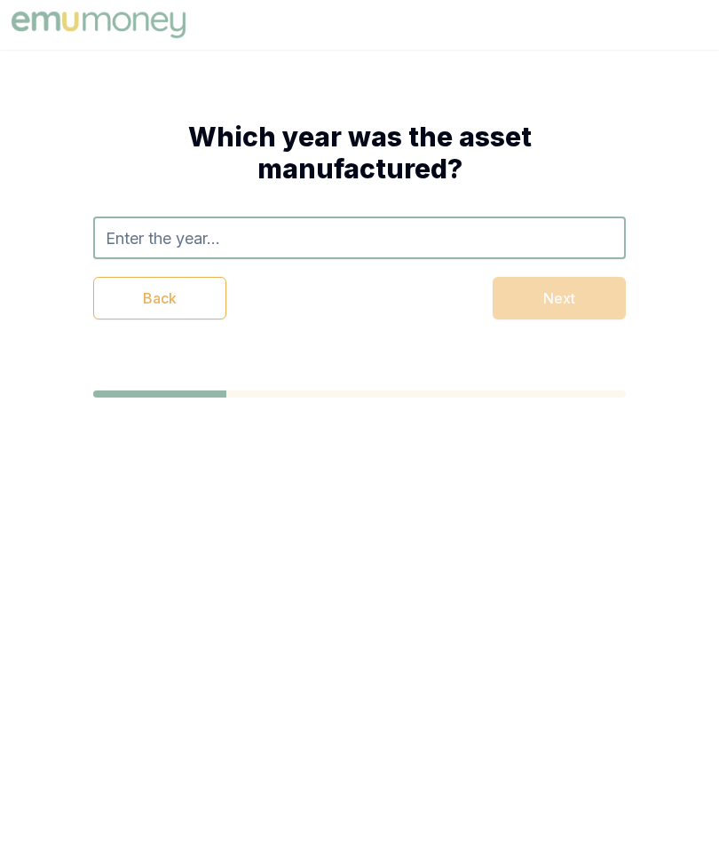
click at [496, 240] on input "text" at bounding box center [359, 237] width 532 height 43
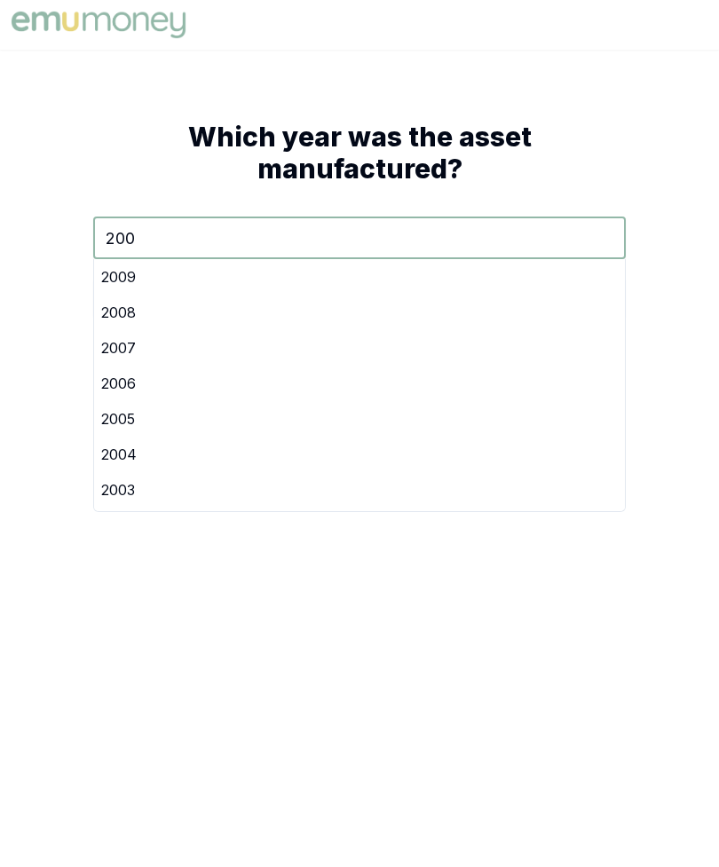
type input "2008"
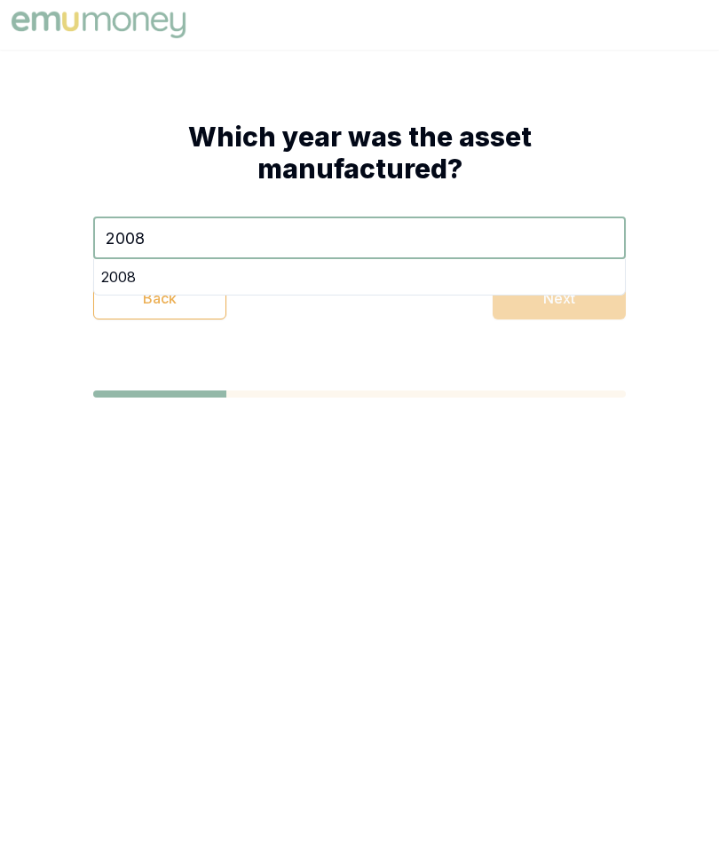
click at [540, 275] on div "2008" at bounding box center [359, 276] width 531 height 35
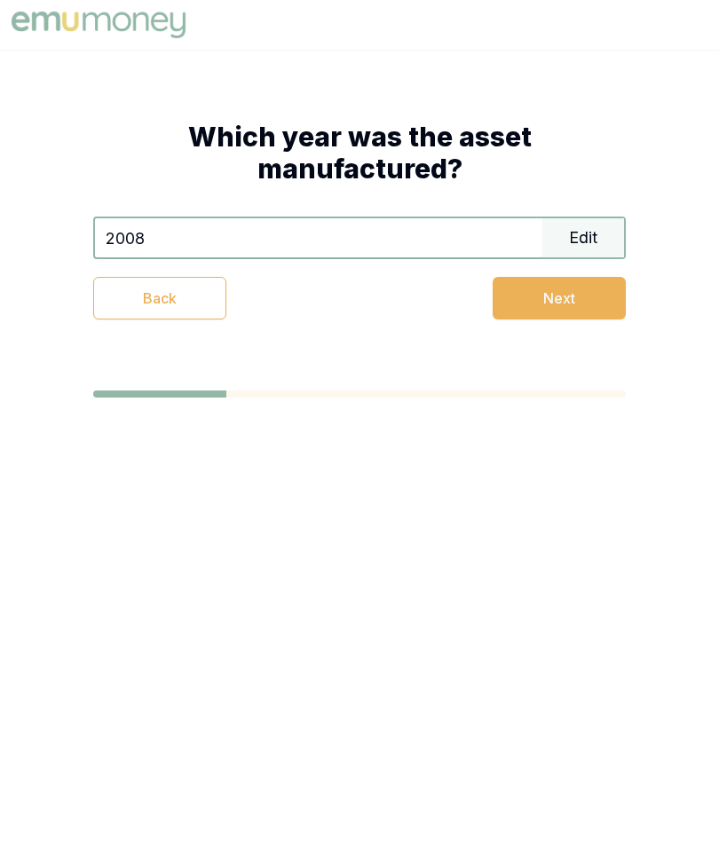
click at [593, 303] on button "Next" at bounding box center [558, 298] width 133 height 43
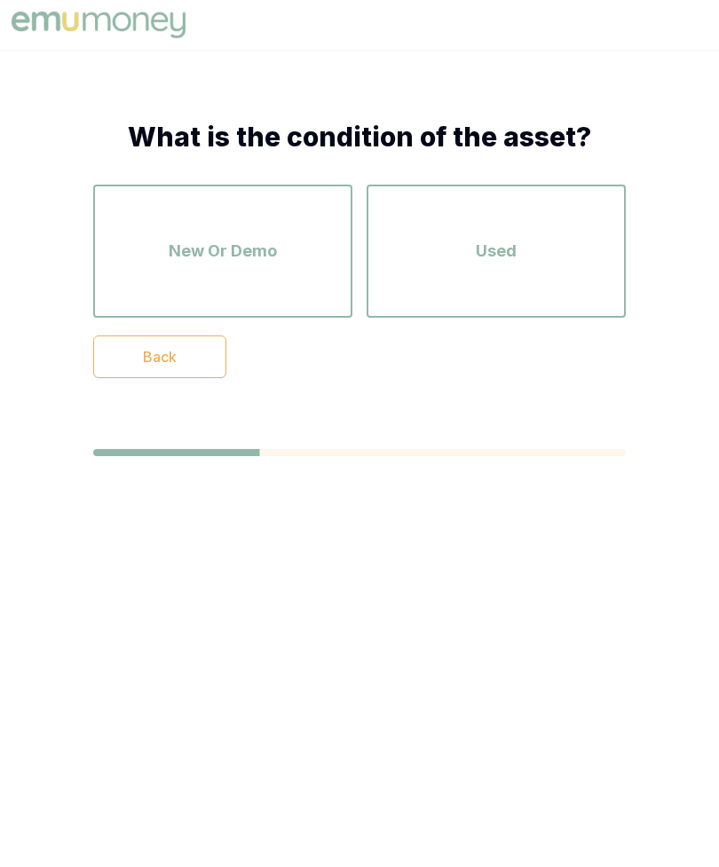
click at [532, 265] on div "Used" at bounding box center [495, 251] width 227 height 101
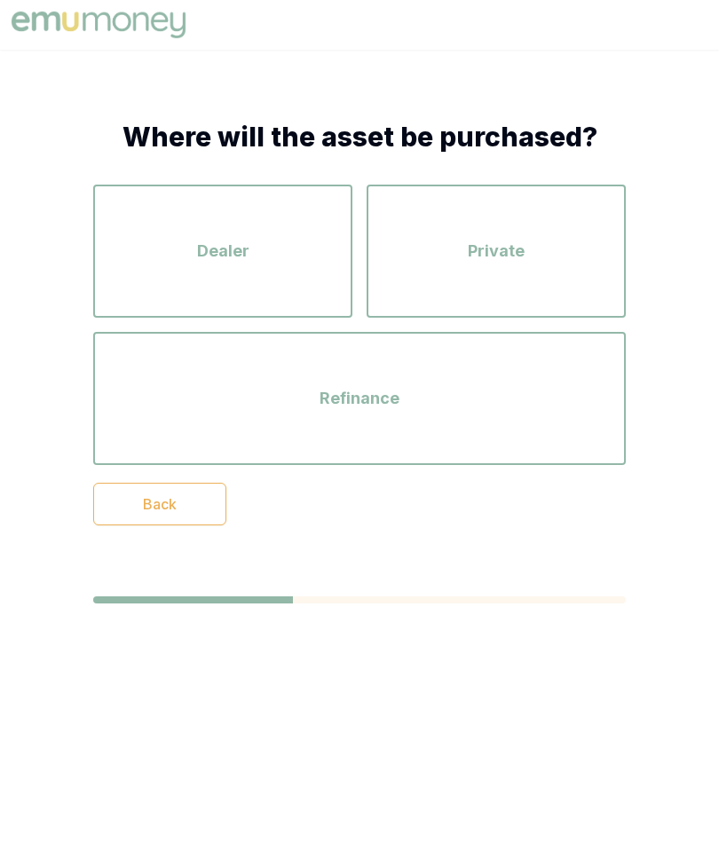
click at [580, 260] on div "Private" at bounding box center [495, 251] width 227 height 101
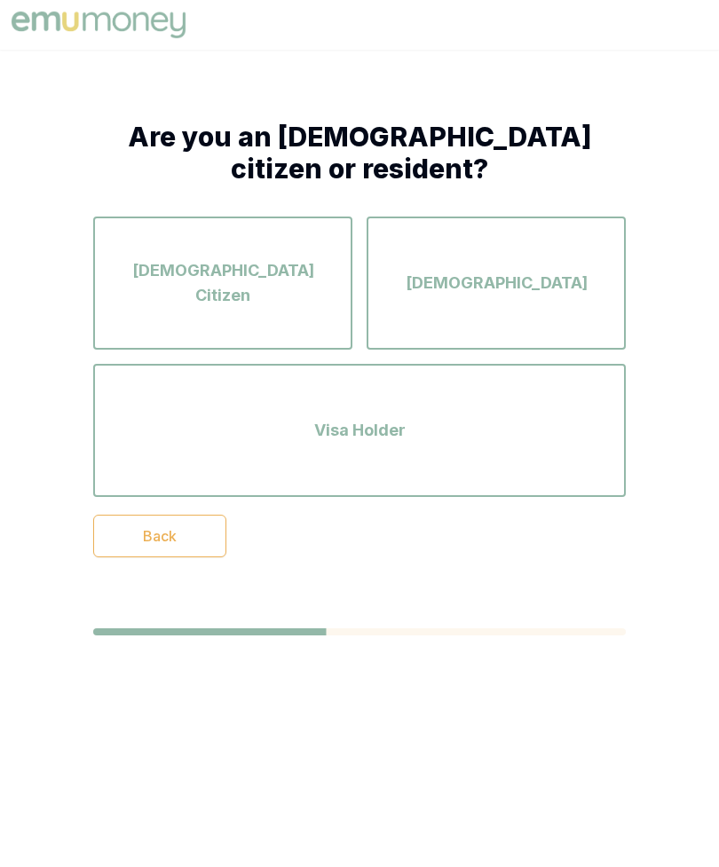
click at [295, 312] on div "[DEMOGRAPHIC_DATA] Citizen" at bounding box center [222, 282] width 227 height 101
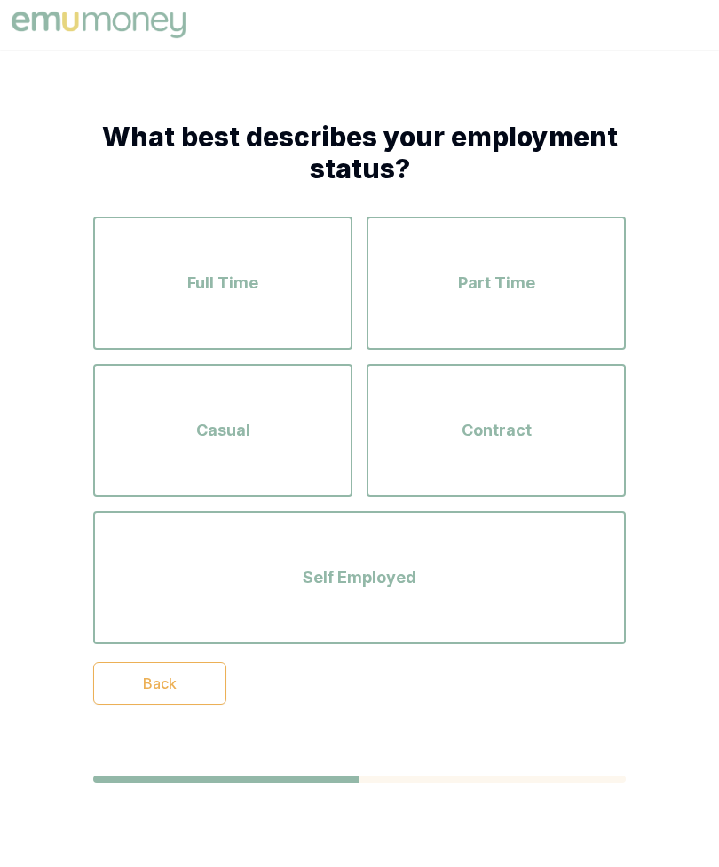
click at [539, 578] on div "Self Employed" at bounding box center [359, 577] width 500 height 101
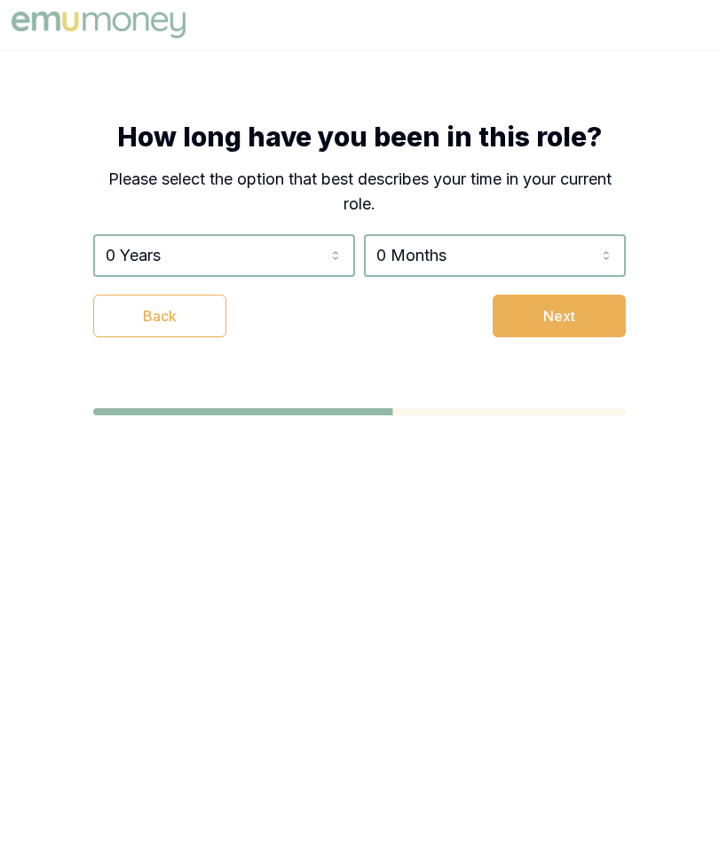
click at [344, 261] on html "How long have you been in this role? Please select the option that best describ…" at bounding box center [359, 433] width 719 height 867
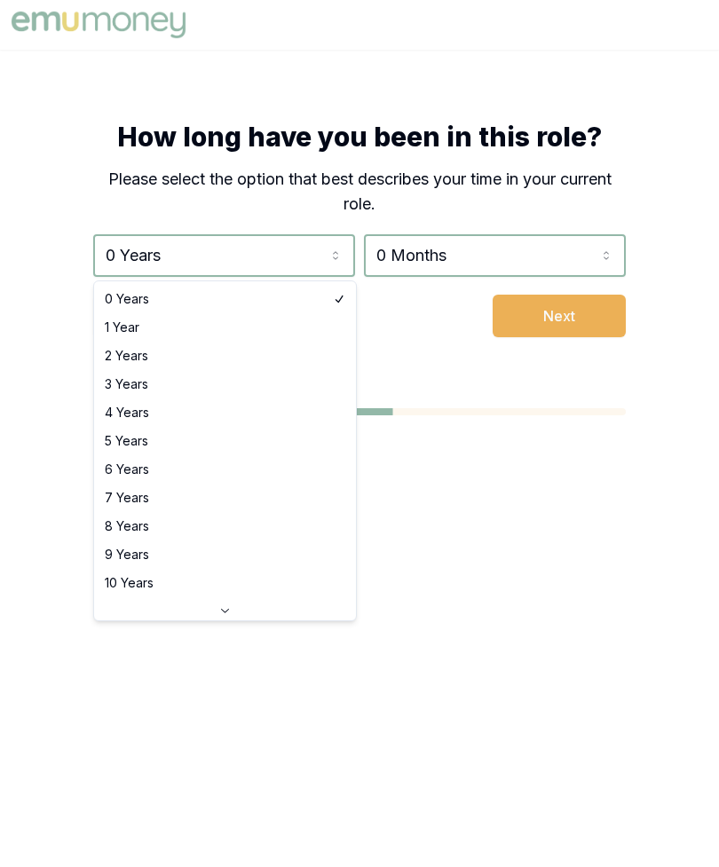
select select "5"
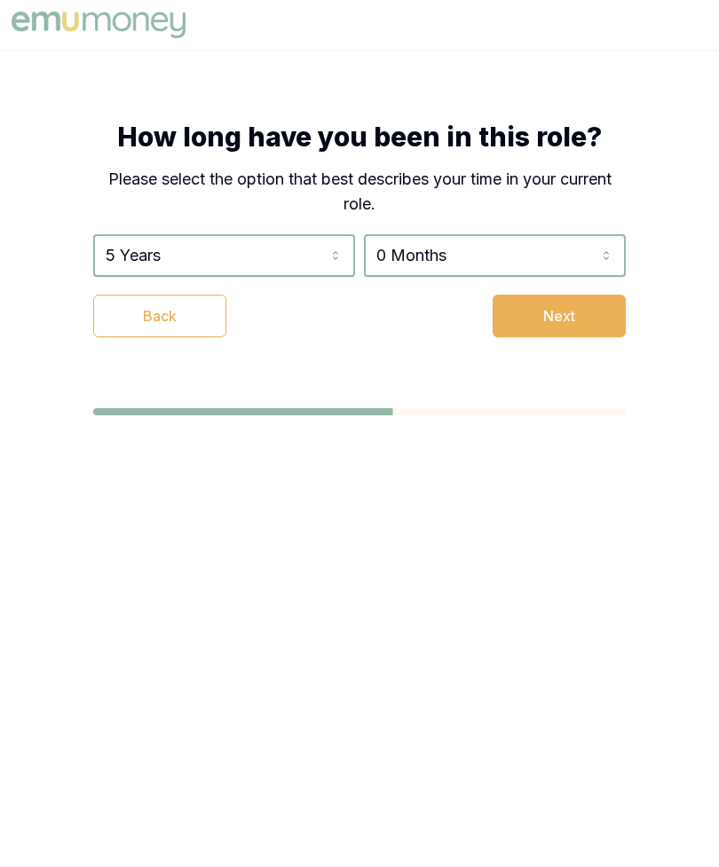
click at [280, 446] on div at bounding box center [359, 447] width 532 height 78
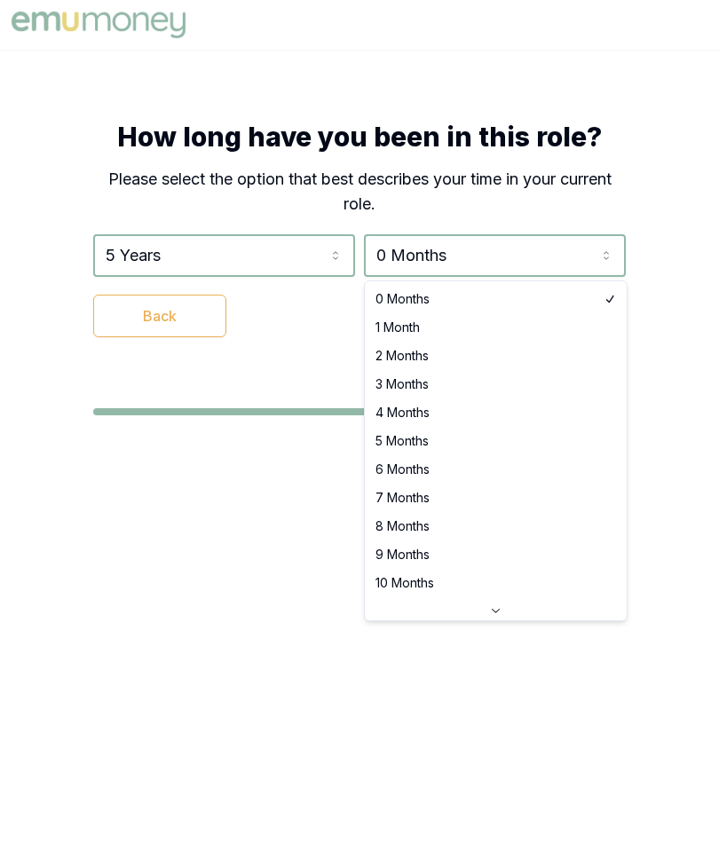
click at [609, 262] on html "How long have you been in this role? Please select the option that best describ…" at bounding box center [359, 433] width 719 height 867
select select "2"
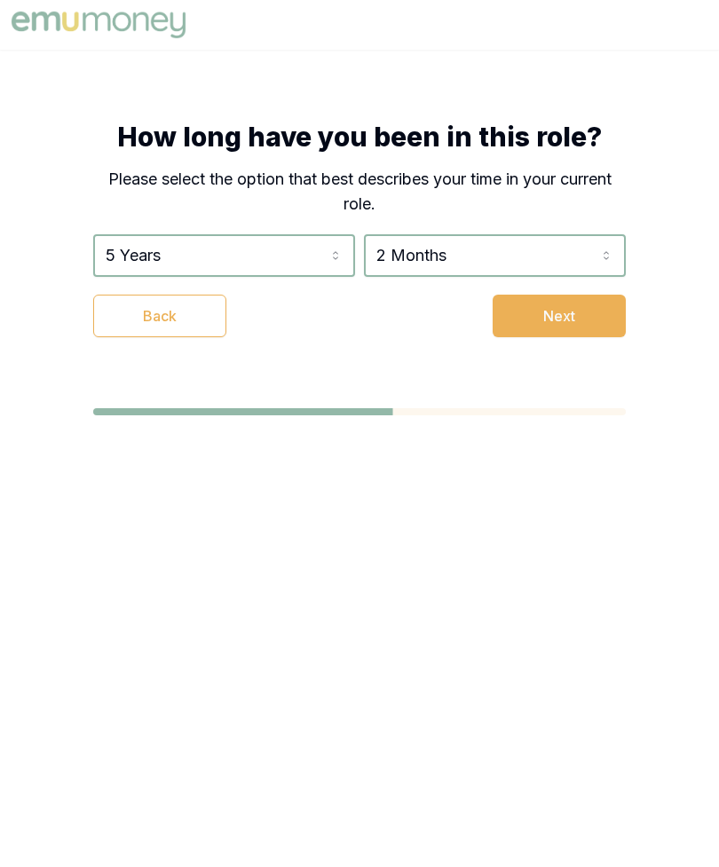
click at [571, 319] on button "Next" at bounding box center [558, 316] width 133 height 43
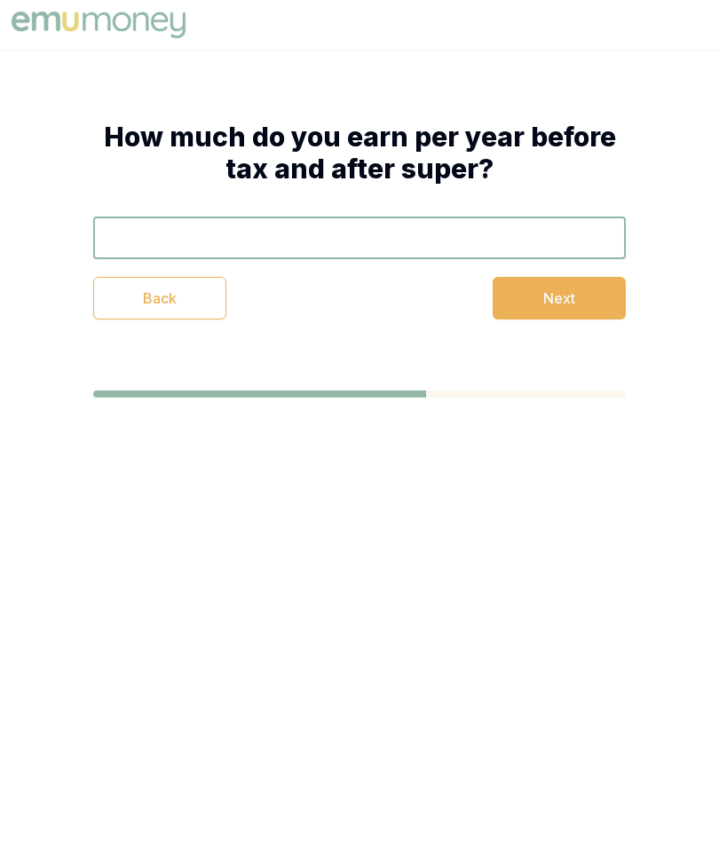
click at [547, 230] on input "text" at bounding box center [359, 237] width 532 height 43
type input "$125,000"
click at [579, 298] on button "Next" at bounding box center [558, 298] width 133 height 43
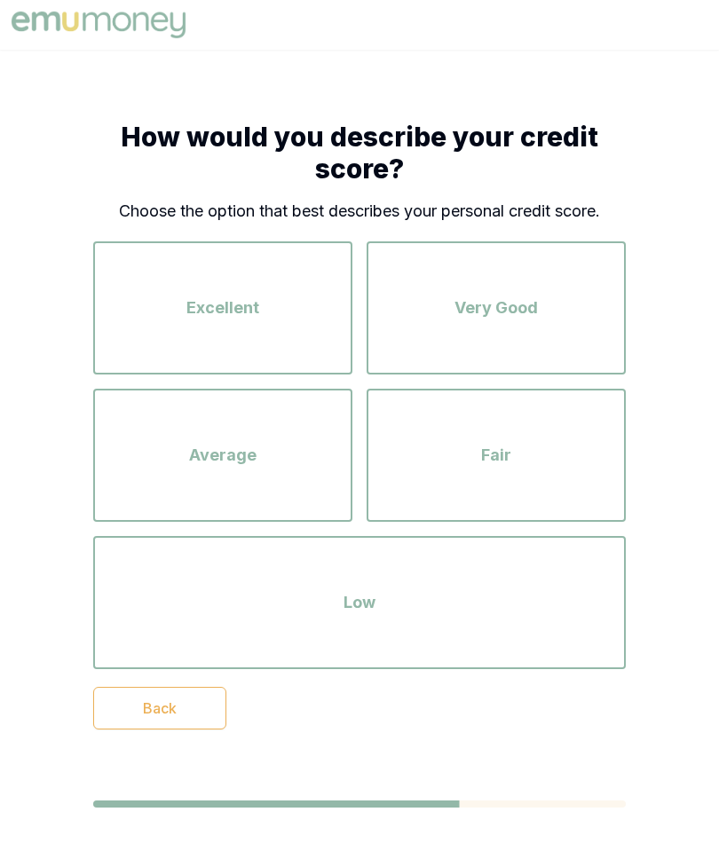
click at [560, 627] on div "Low" at bounding box center [359, 602] width 500 height 101
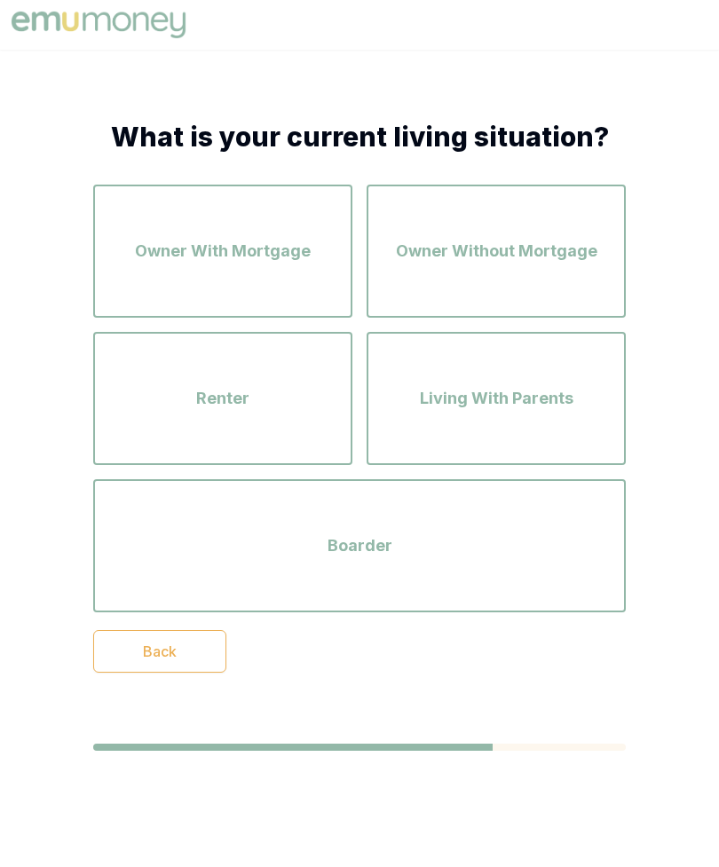
click at [302, 412] on div "Renter" at bounding box center [222, 398] width 227 height 101
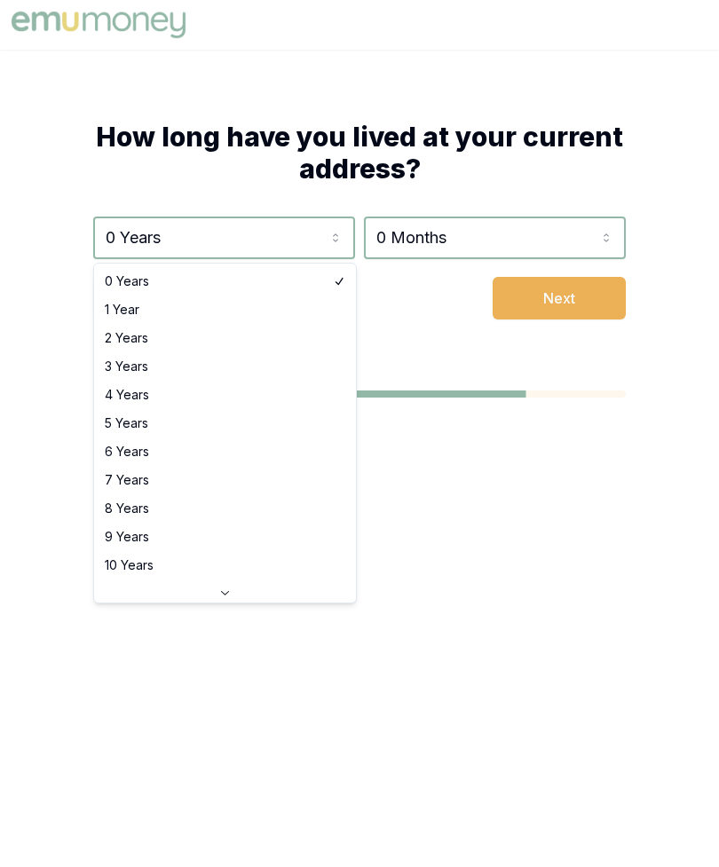
click at [326, 254] on html "How long have you lived at your current address? 0 Years 0 Years 1 Year 2 Years…" at bounding box center [359, 433] width 719 height 867
select select "2"
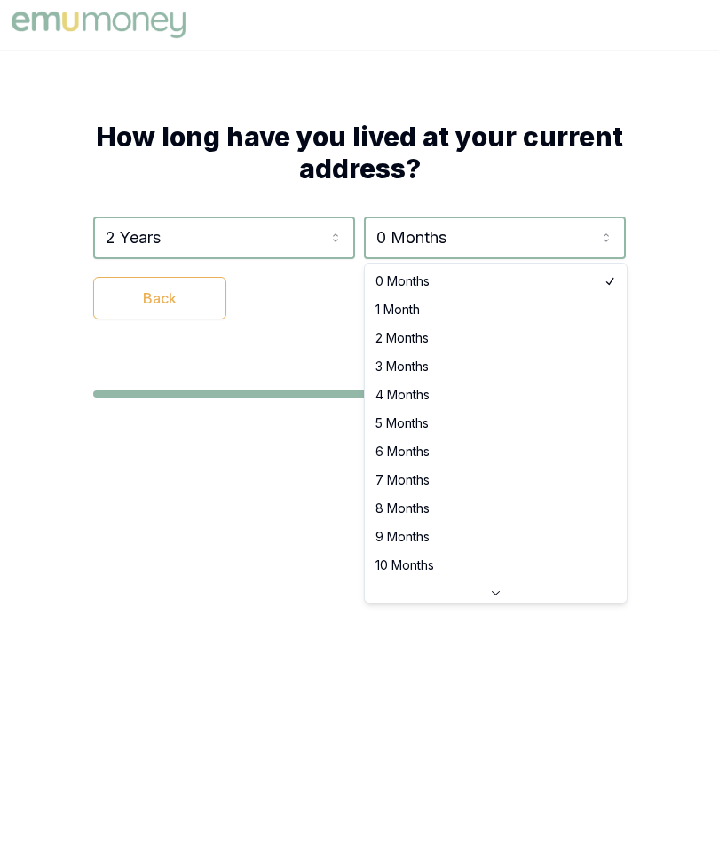
click at [541, 232] on html "How long have you lived at your current address? 2 Years 0 Years 1 Year 2 Years…" at bounding box center [359, 433] width 719 height 867
select select "5"
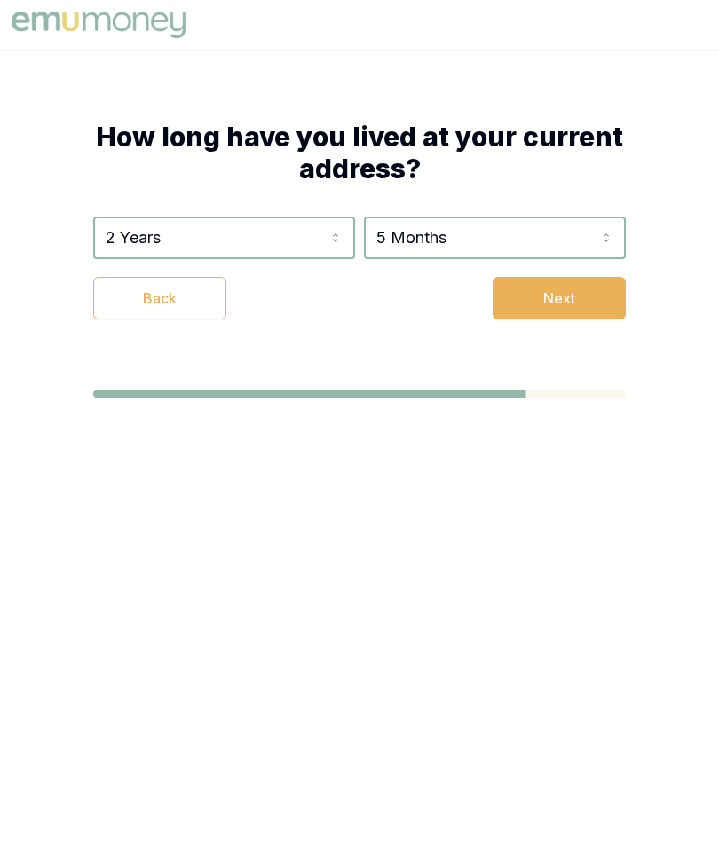
click at [571, 301] on button "Next" at bounding box center [558, 298] width 133 height 43
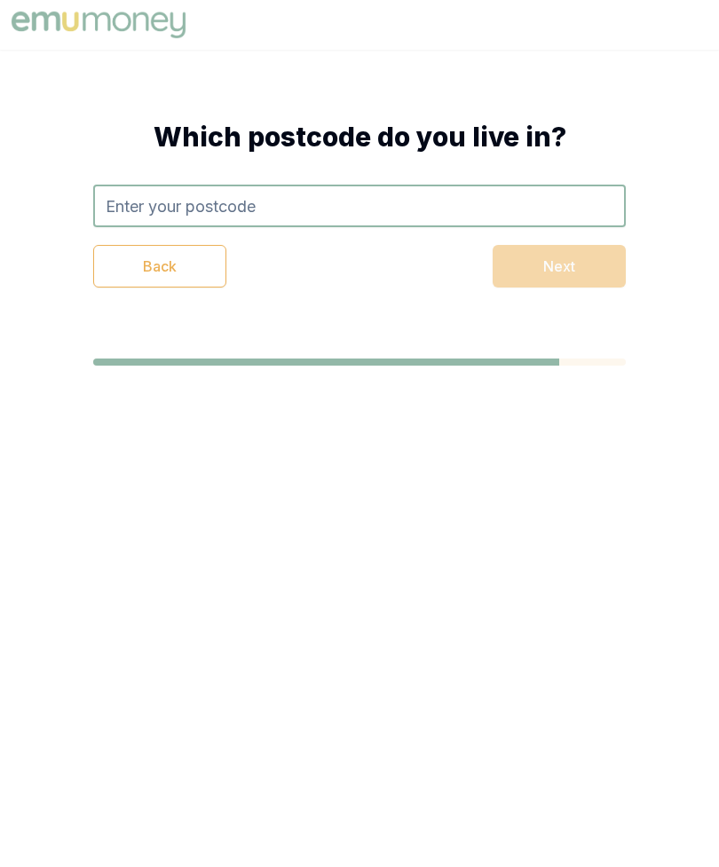
click at [523, 212] on input "text" at bounding box center [359, 206] width 532 height 43
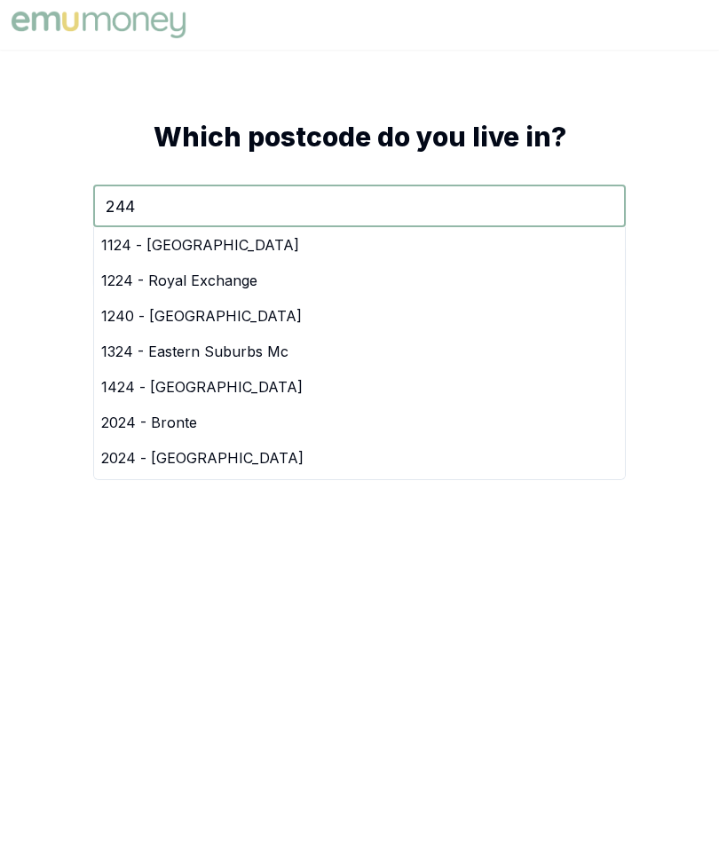
type input "2440"
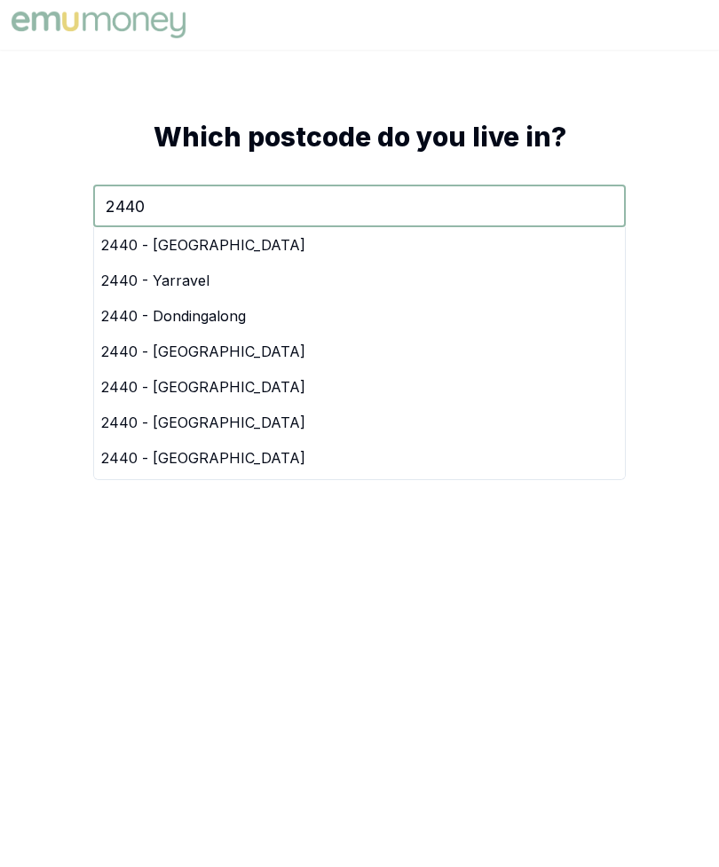
click at [471, 243] on div "2440 - [GEOGRAPHIC_DATA]" at bounding box center [359, 244] width 531 height 35
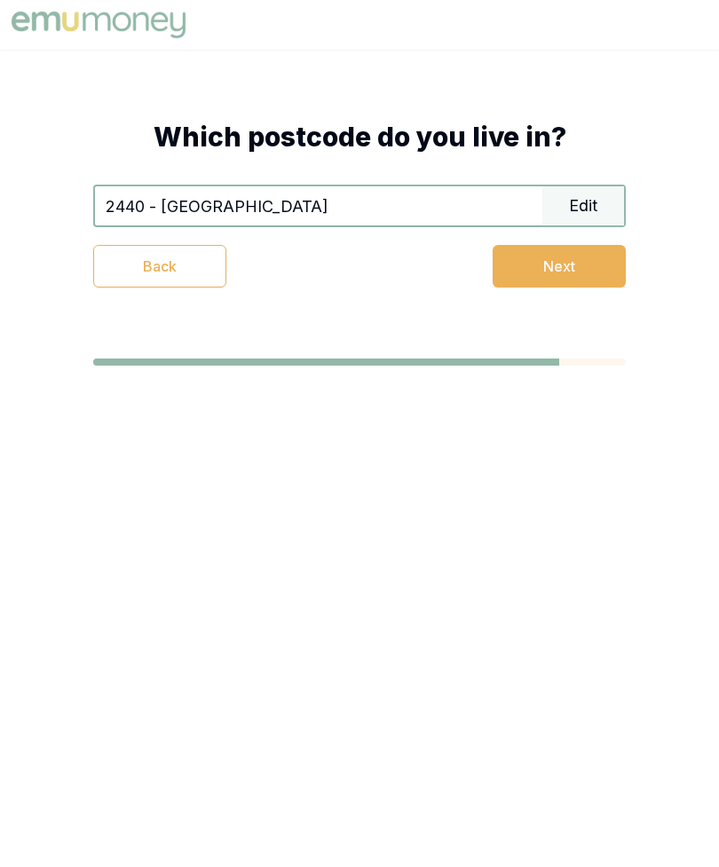
click at [571, 264] on button "Next" at bounding box center [558, 266] width 133 height 43
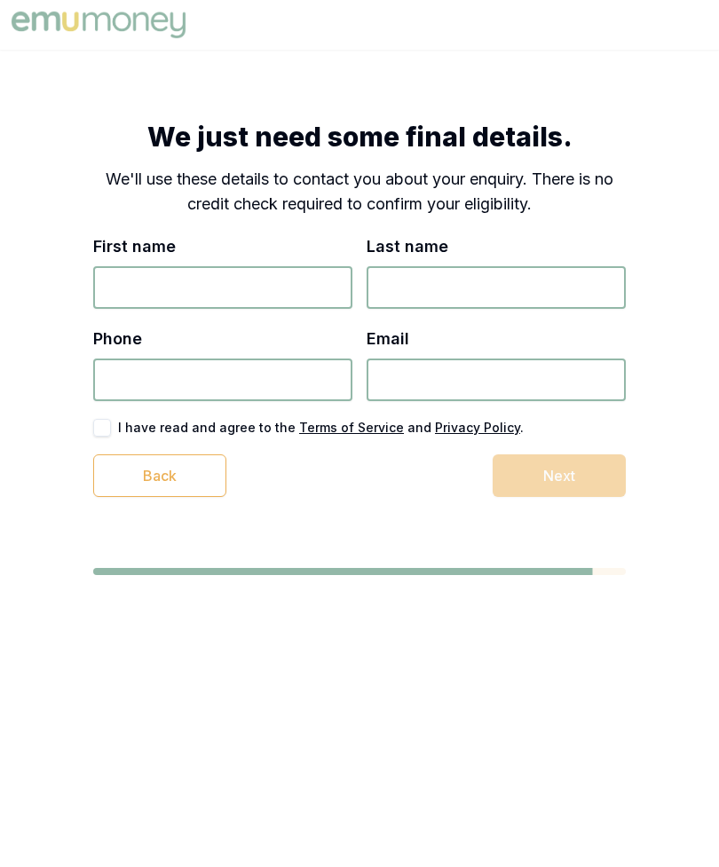
click at [297, 300] on input "First name" at bounding box center [222, 287] width 259 height 43
type input "[PERSON_NAME]"
click at [479, 297] on input "Last name" at bounding box center [495, 287] width 259 height 43
type input "[PERSON_NAME]"
click at [259, 362] on input "Phone" at bounding box center [222, 379] width 259 height 43
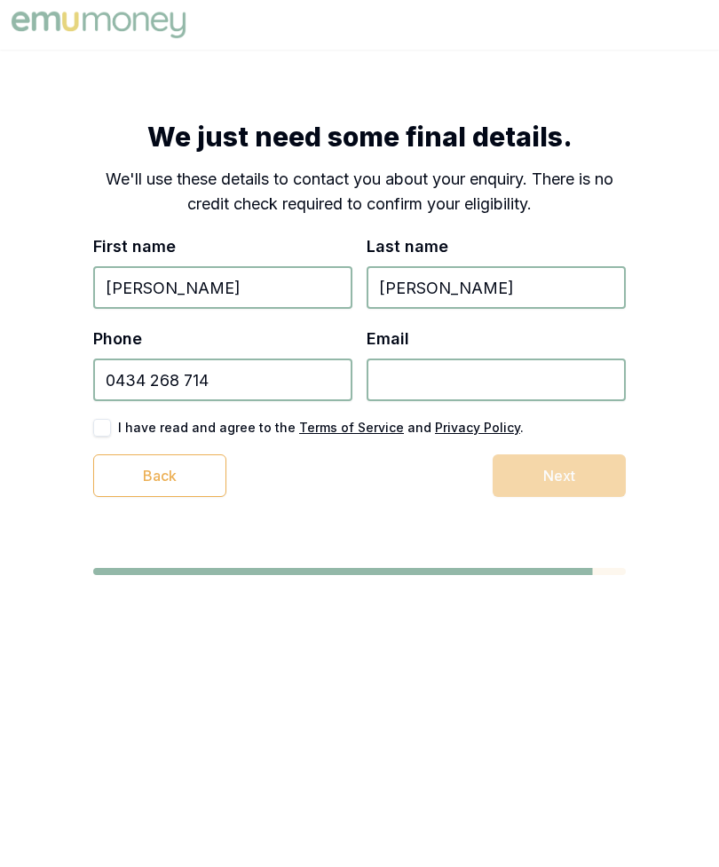
type input "0434 268 714"
click at [505, 390] on input "Email" at bounding box center [495, 379] width 259 height 43
click at [421, 386] on input "Email" at bounding box center [495, 379] width 259 height 43
type input "[EMAIL_ADDRESS][DOMAIN_NAME]"
click at [105, 424] on button "button" at bounding box center [102, 428] width 18 height 18
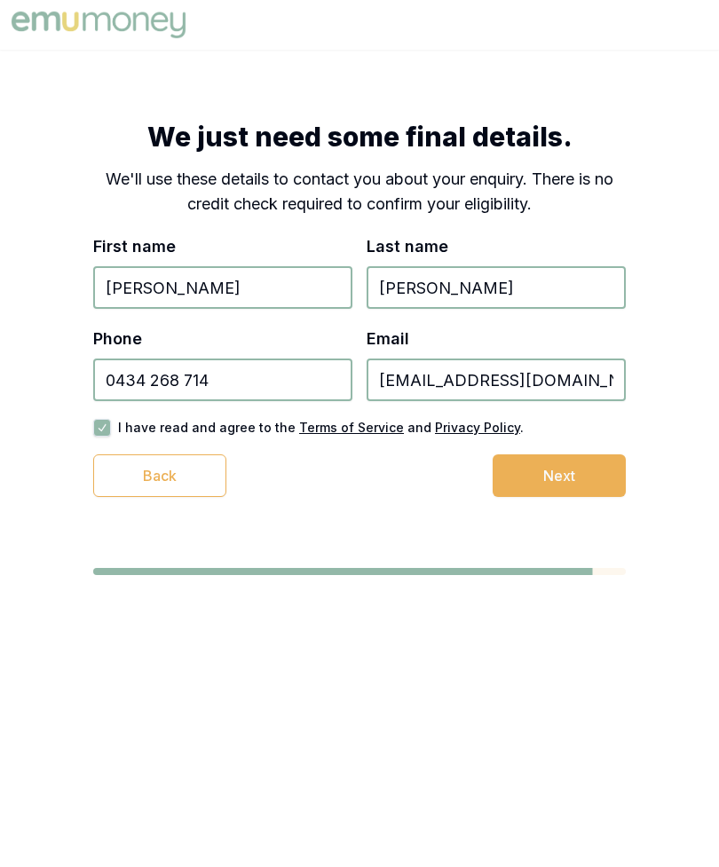
click at [593, 484] on button "Next" at bounding box center [558, 475] width 133 height 43
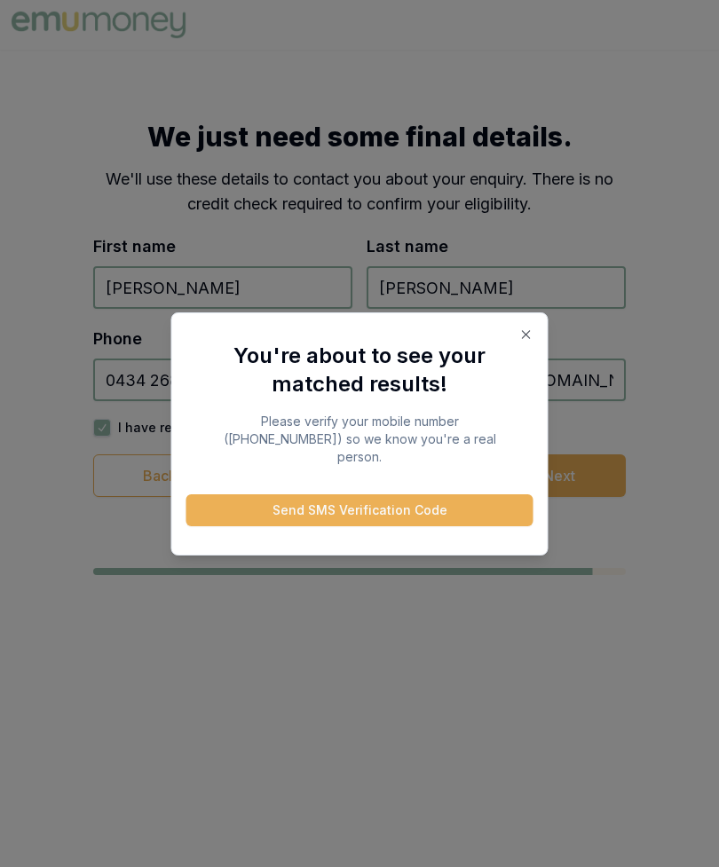
click at [491, 499] on button "Send SMS Verification Code" at bounding box center [359, 510] width 347 height 32
